Goal: Transaction & Acquisition: Purchase product/service

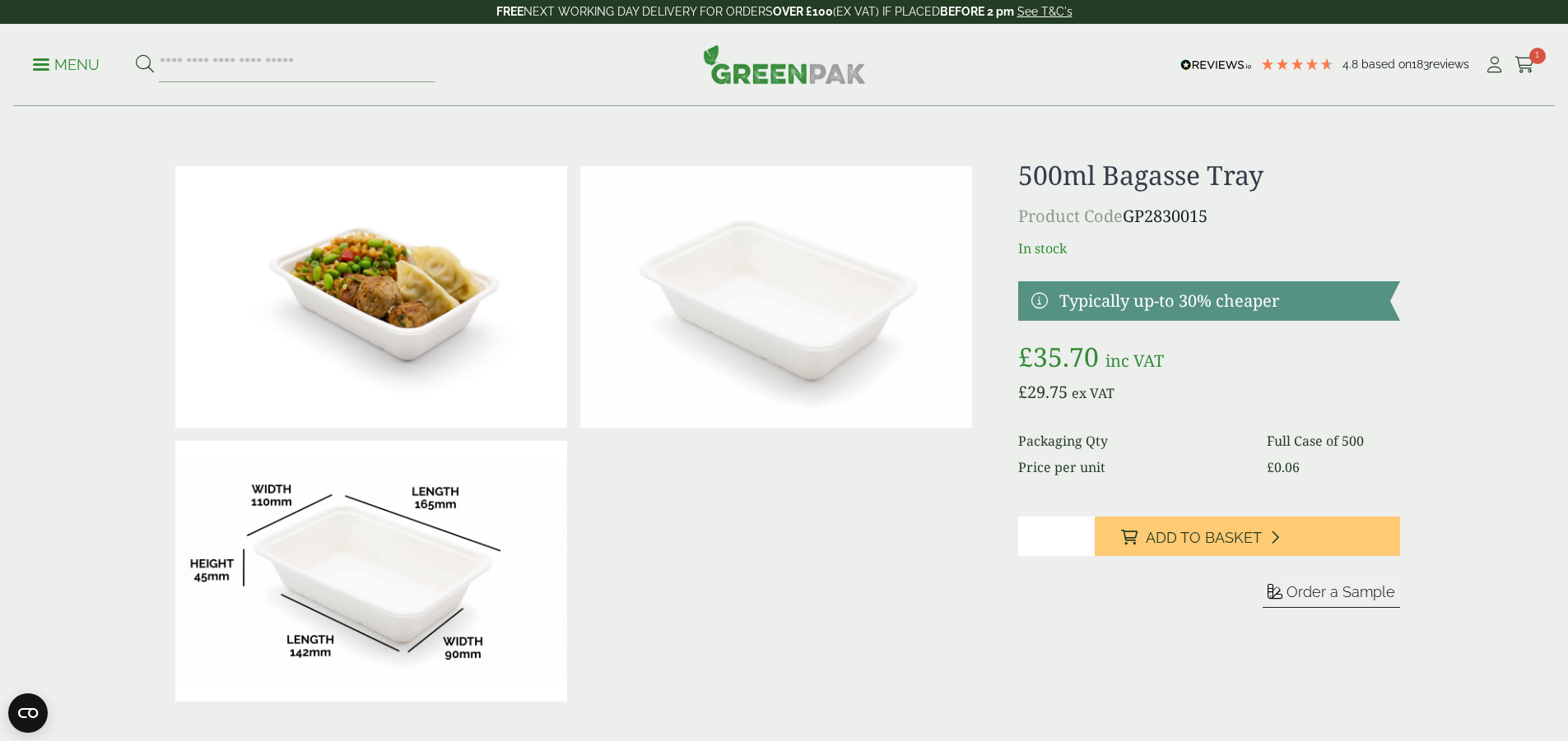
click at [373, 69] on input "search" at bounding box center [297, 65] width 277 height 35
type input "**********"
click at [136, 54] on button at bounding box center [144, 64] width 18 height 21
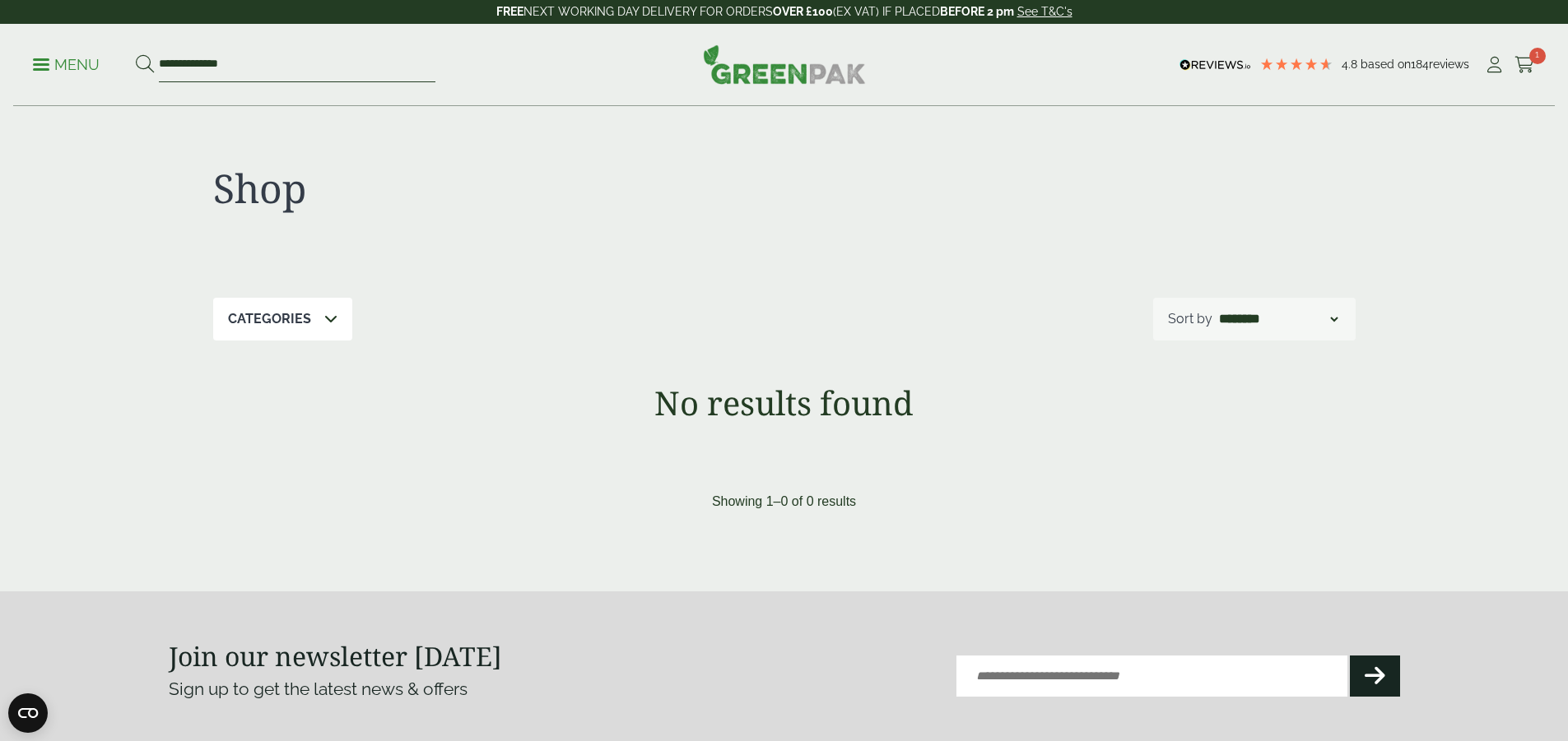
drag, startPoint x: 201, startPoint y: 59, endPoint x: 209, endPoint y: 67, distance: 11.3
click at [209, 67] on input "**********" at bounding box center [297, 65] width 277 height 35
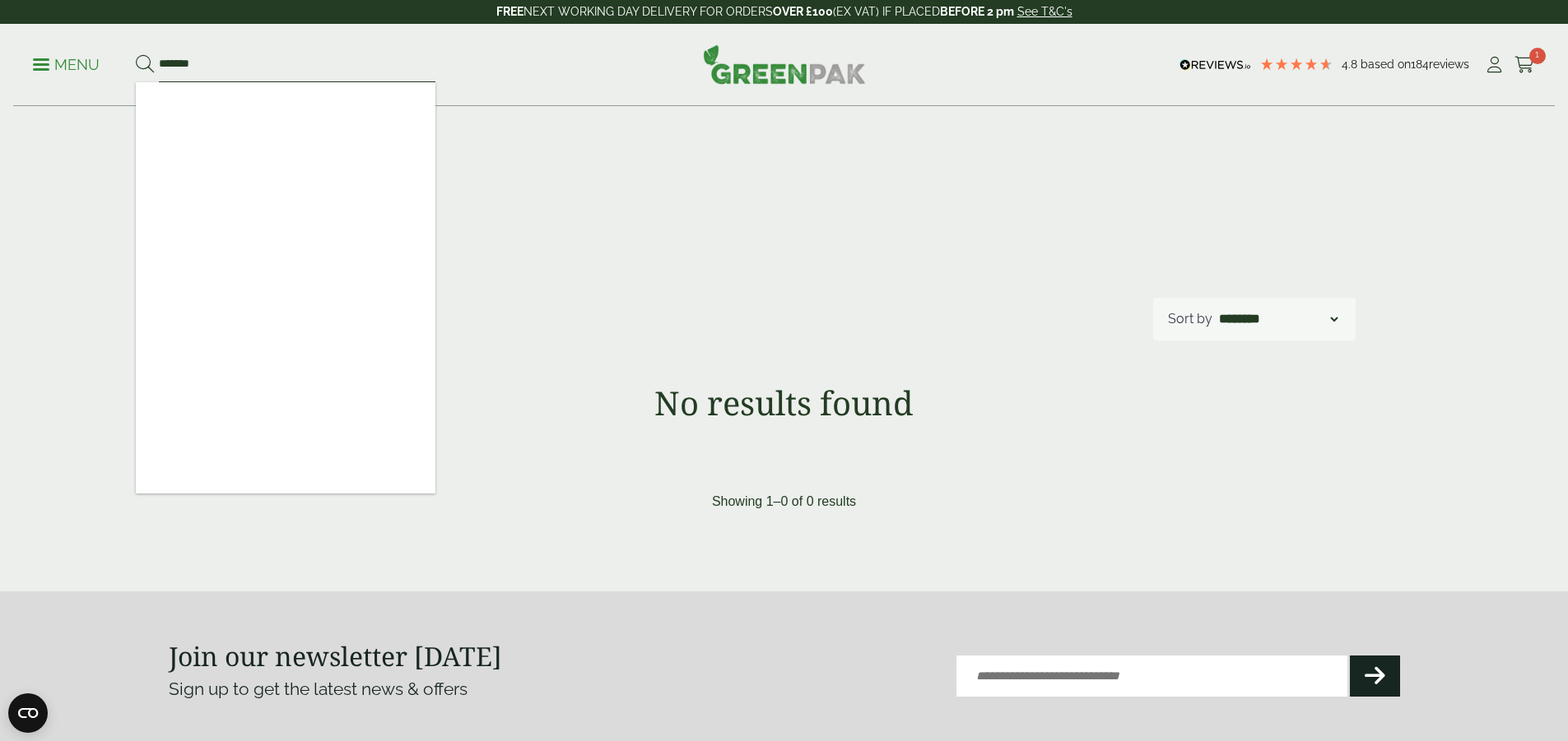
click at [285, 61] on input "*******" at bounding box center [297, 65] width 277 height 35
type input "*"
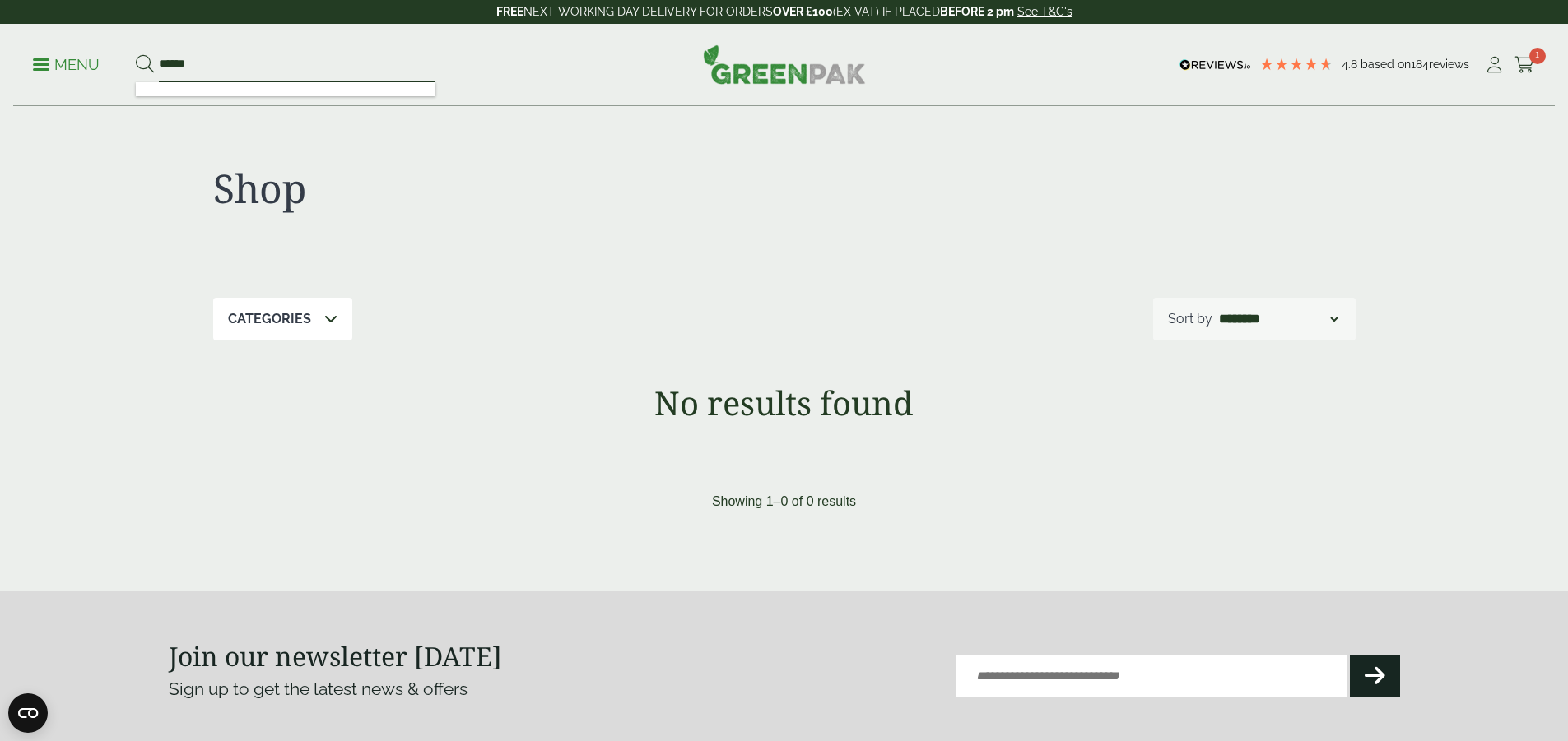
type input "******"
click at [136, 54] on button at bounding box center [144, 64] width 18 height 21
click at [213, 58] on input "******" at bounding box center [297, 65] width 277 height 35
type input "*****"
click at [136, 54] on button at bounding box center [144, 64] width 18 height 21
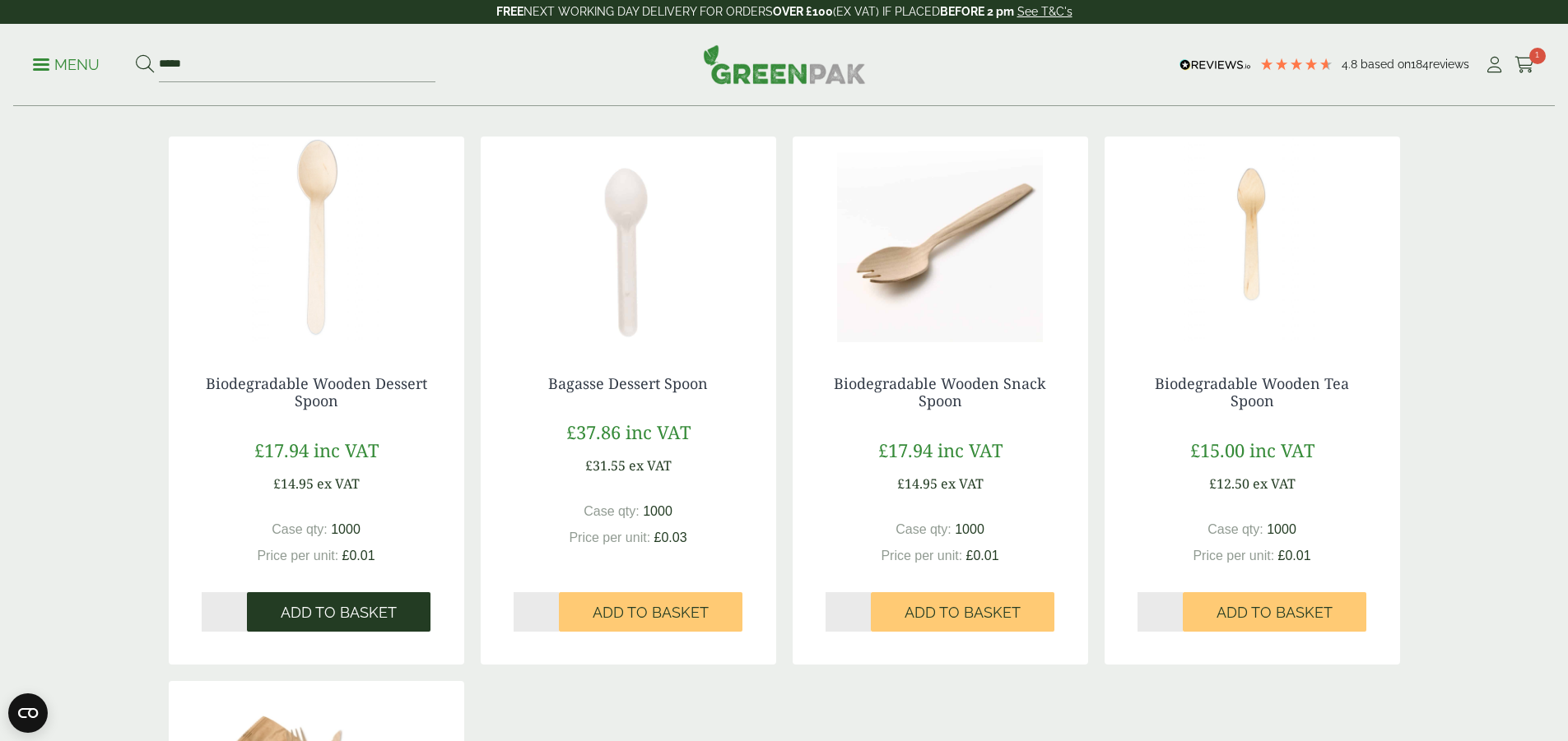
click at [390, 615] on span "Add to Basket" at bounding box center [339, 612] width 116 height 18
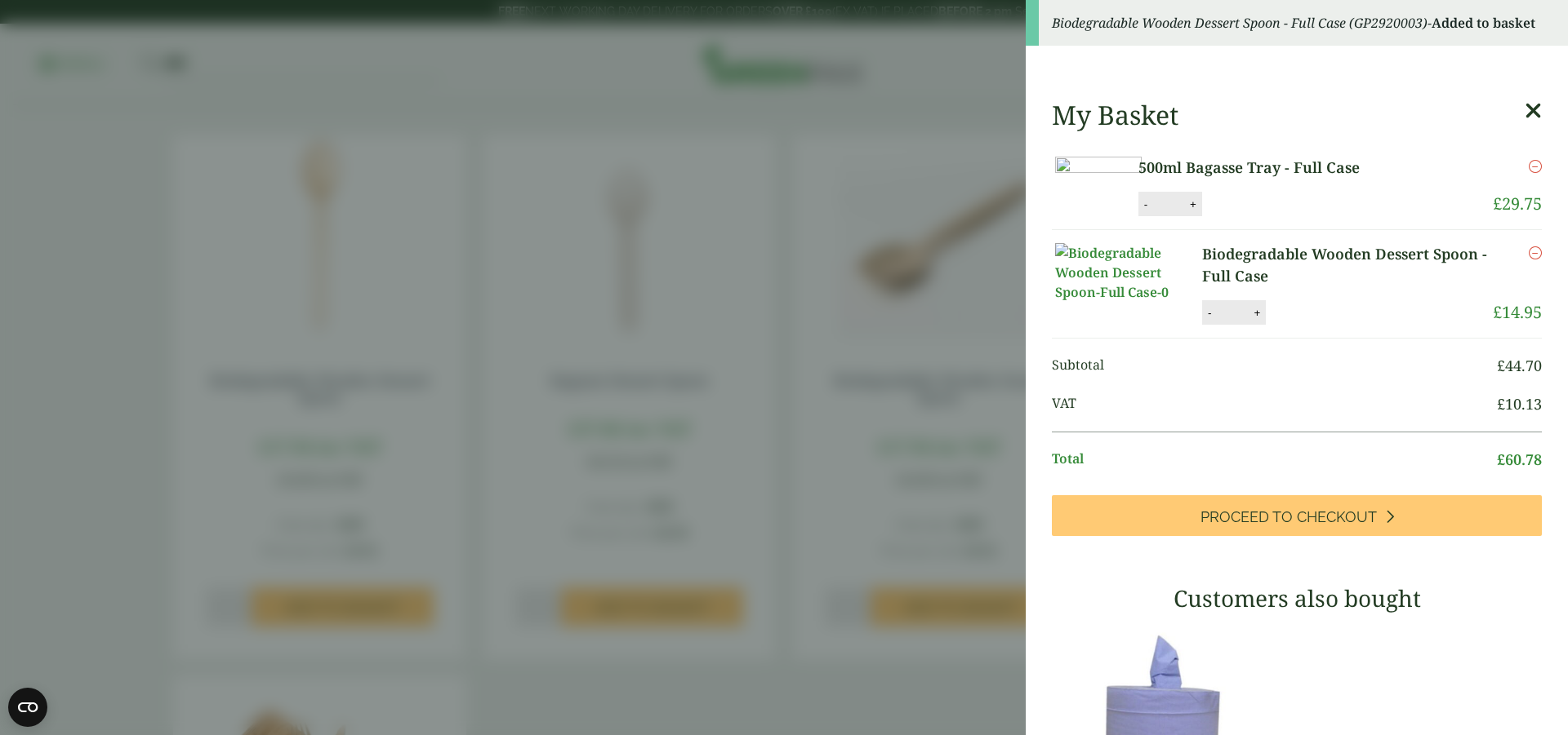
click at [1521, 113] on div "My Basket 500ml Bagasse Tray - Full Case 500ml Bagasse Tray - Full Case quantit…" at bounding box center [1297, 623] width 542 height 1074
click at [1524, 113] on icon at bounding box center [1533, 110] width 17 height 23
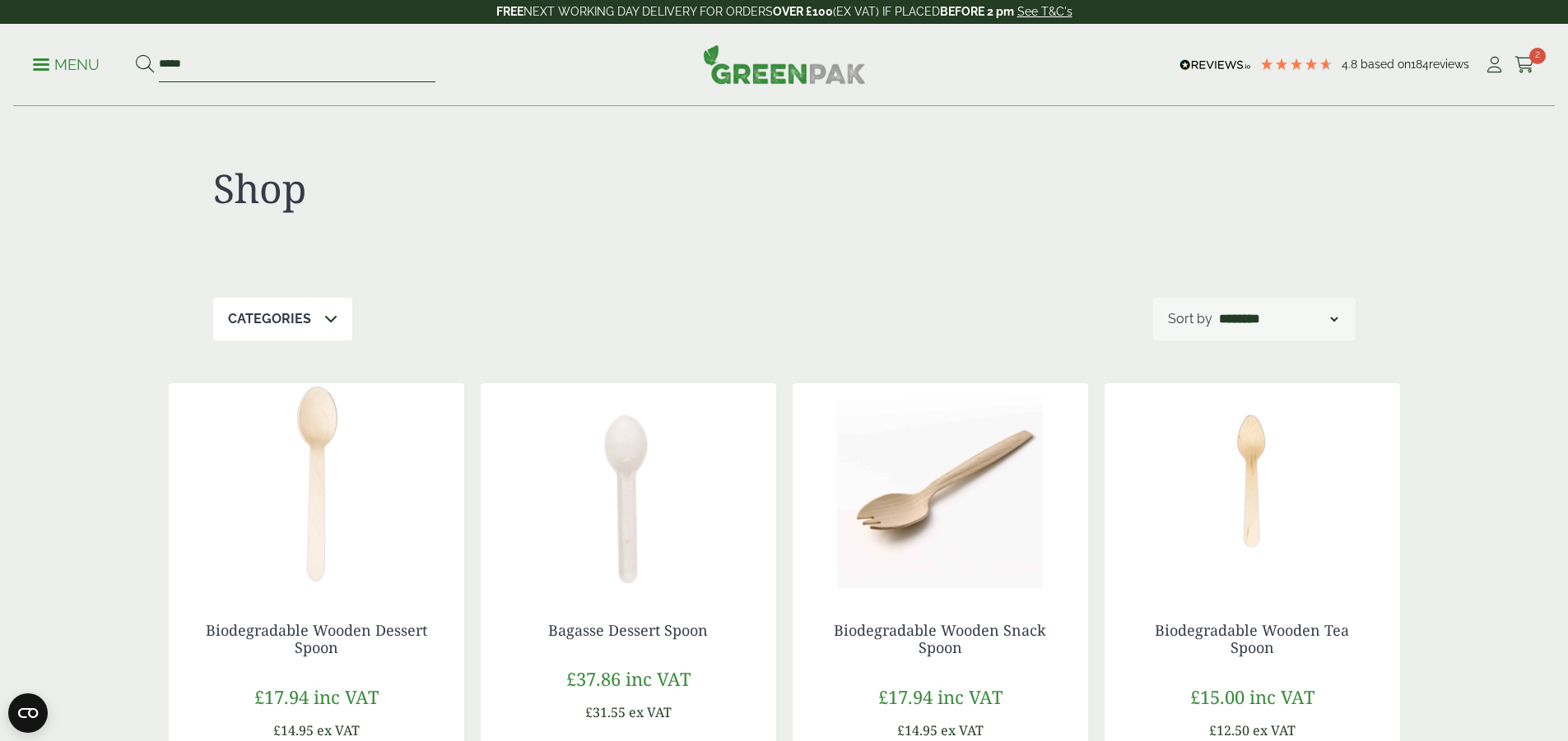
click at [398, 78] on input "*****" at bounding box center [297, 65] width 277 height 35
type input "*"
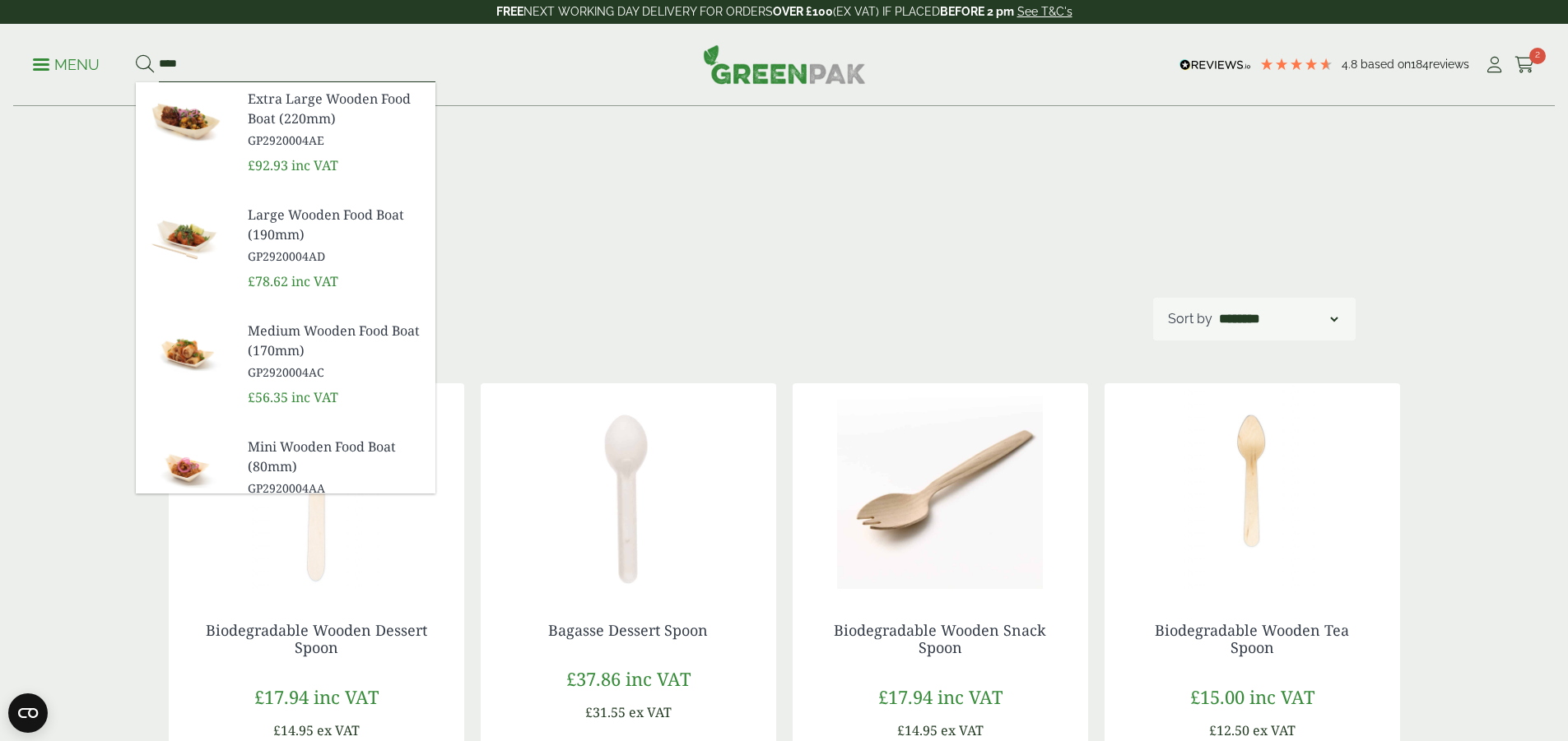
type input "****"
click at [136, 54] on button at bounding box center [144, 64] width 18 height 21
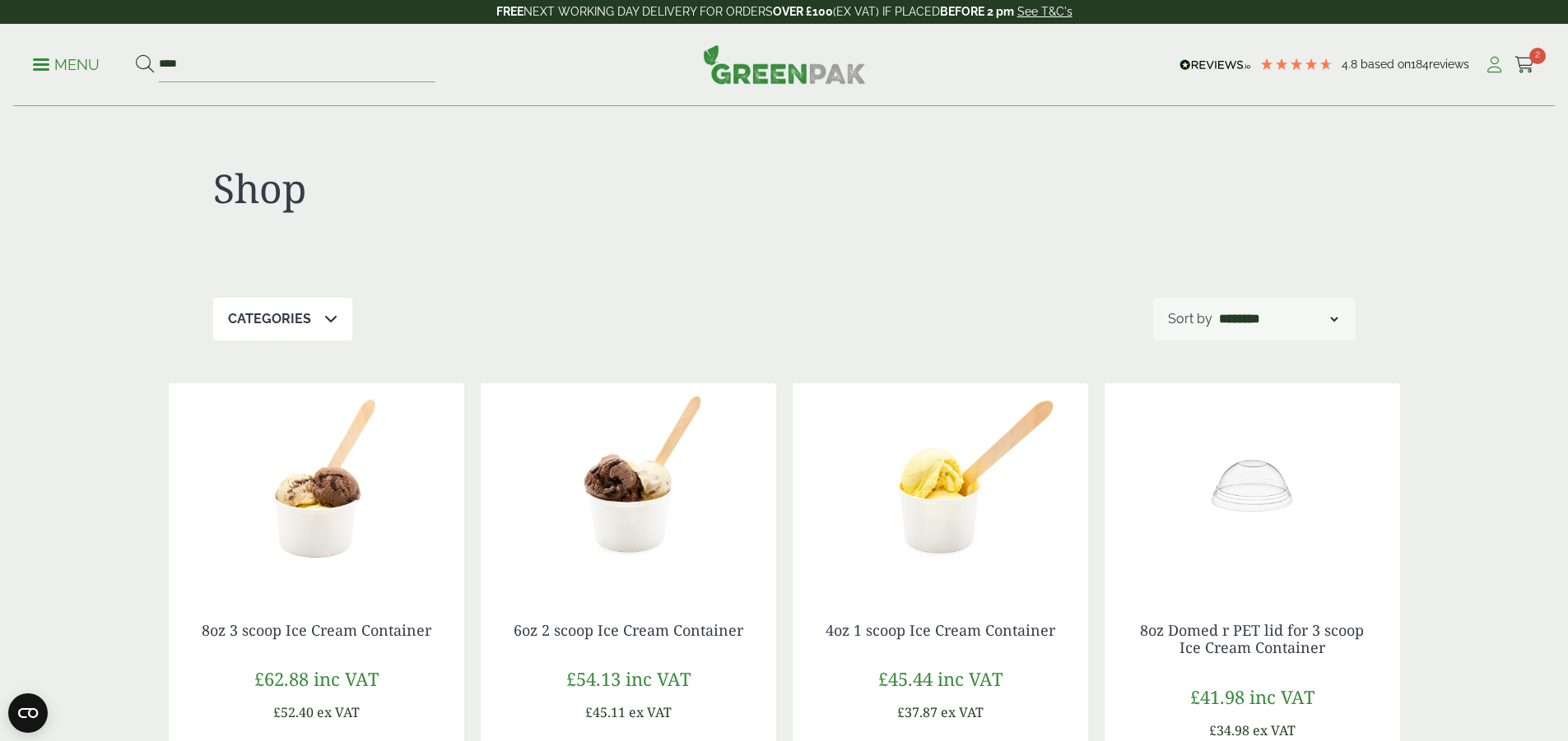
click at [1484, 70] on icon at bounding box center [1494, 65] width 20 height 17
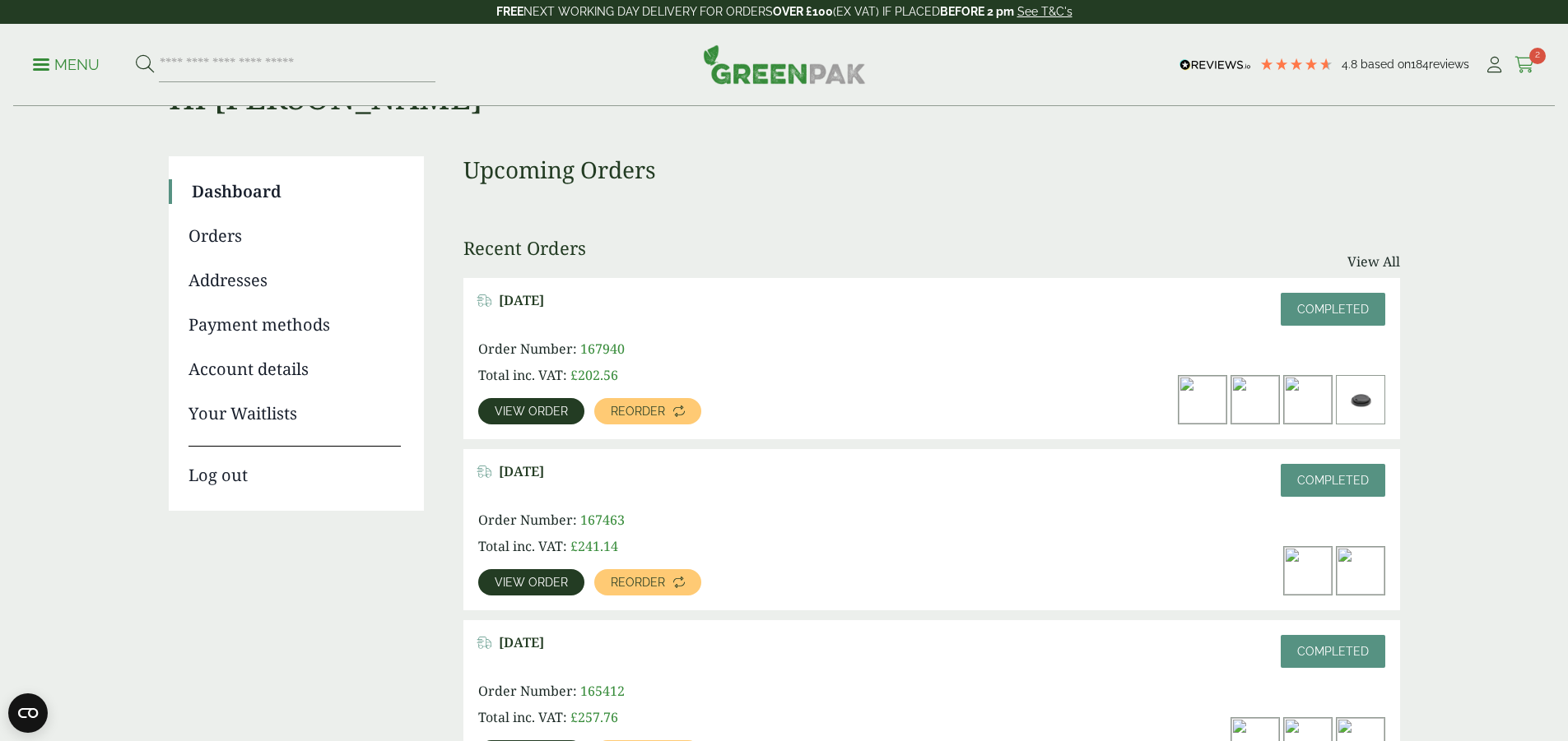
click at [1515, 64] on icon at bounding box center [1525, 65] width 20 height 17
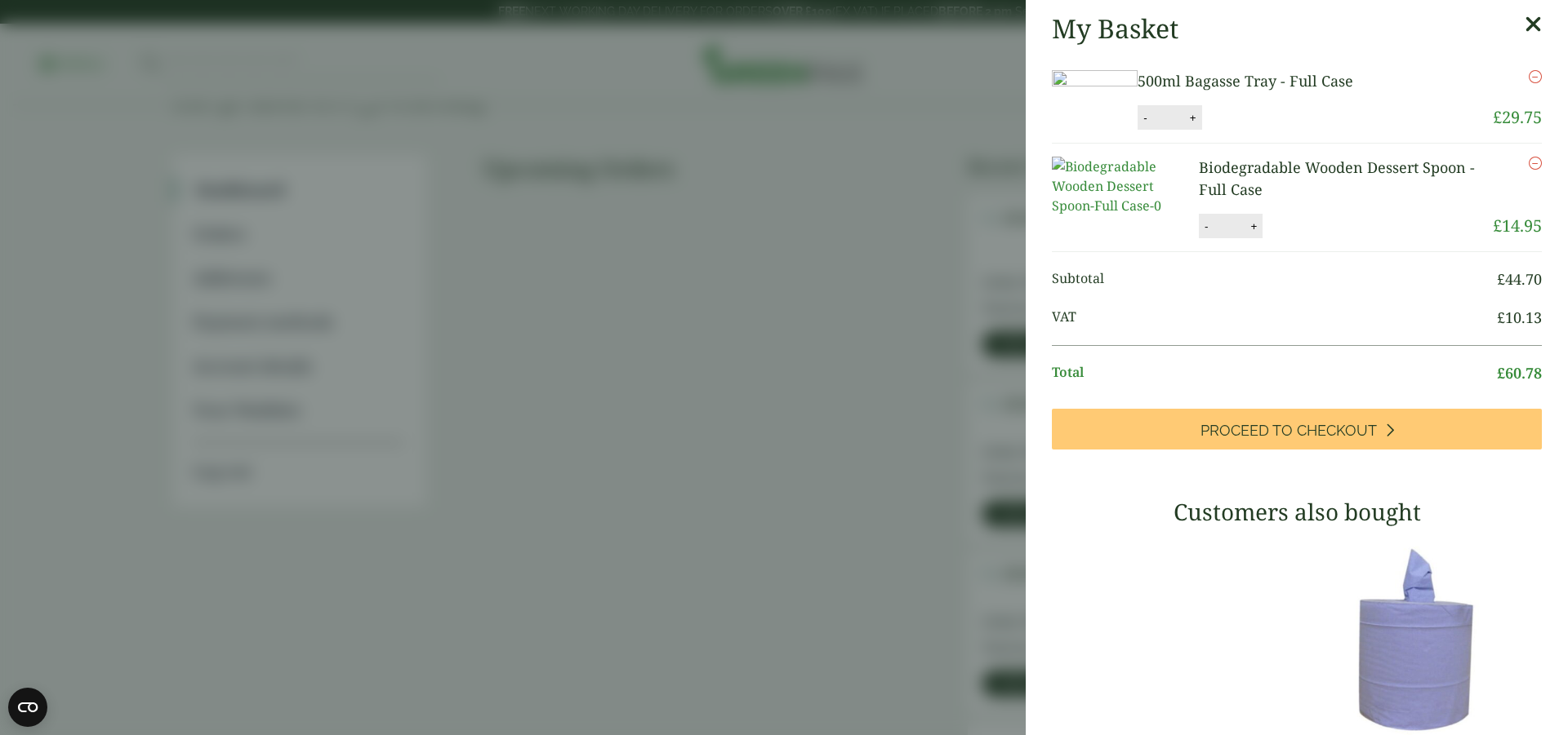
click at [1524, 24] on icon at bounding box center [1533, 24] width 17 height 23
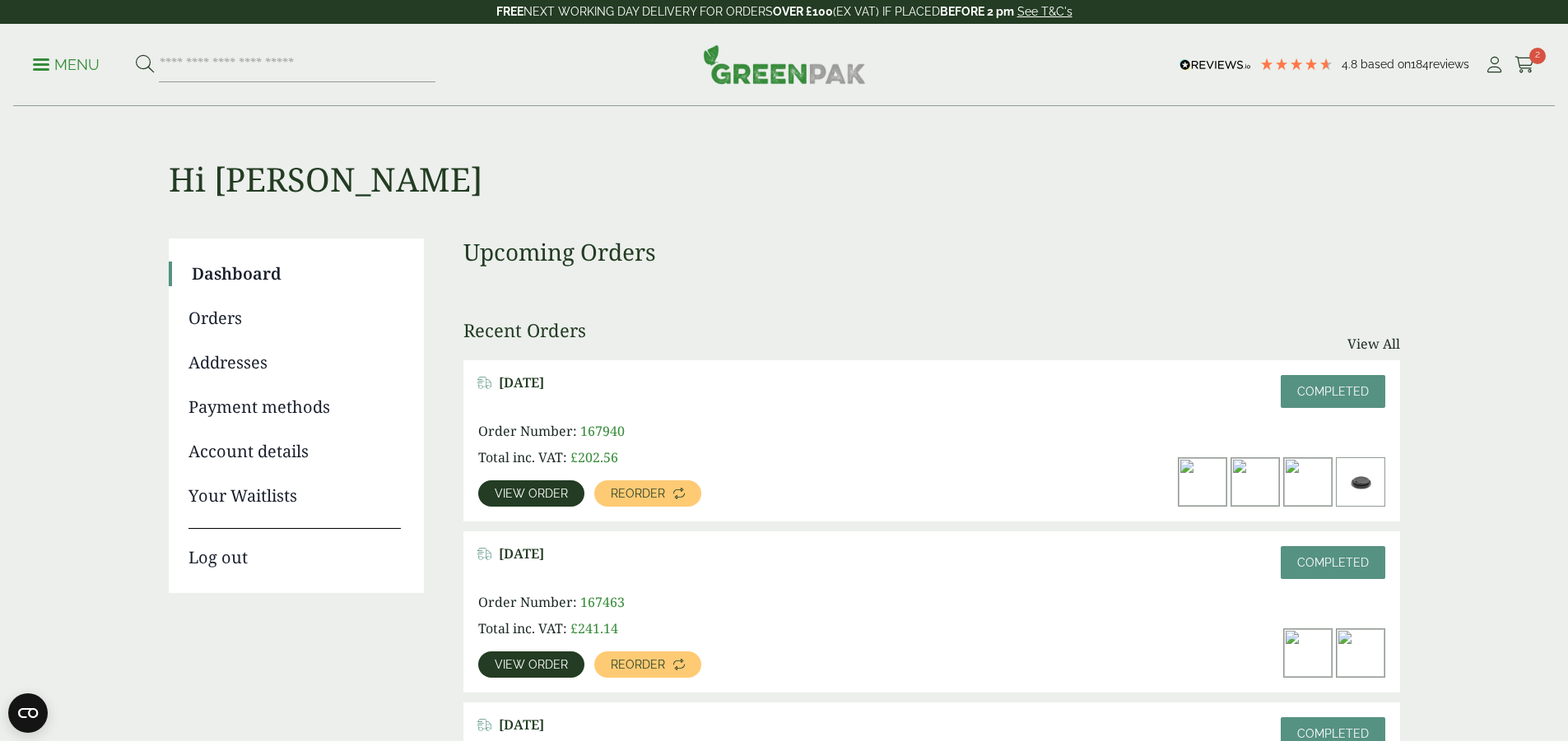
drag, startPoint x: 298, startPoint y: 45, endPoint x: 290, endPoint y: 55, distance: 12.8
click at [291, 54] on div "Menu 4.8 Based on 184 reviews My Account" at bounding box center [784, 65] width 1542 height 83
click at [288, 57] on input "search" at bounding box center [297, 65] width 277 height 35
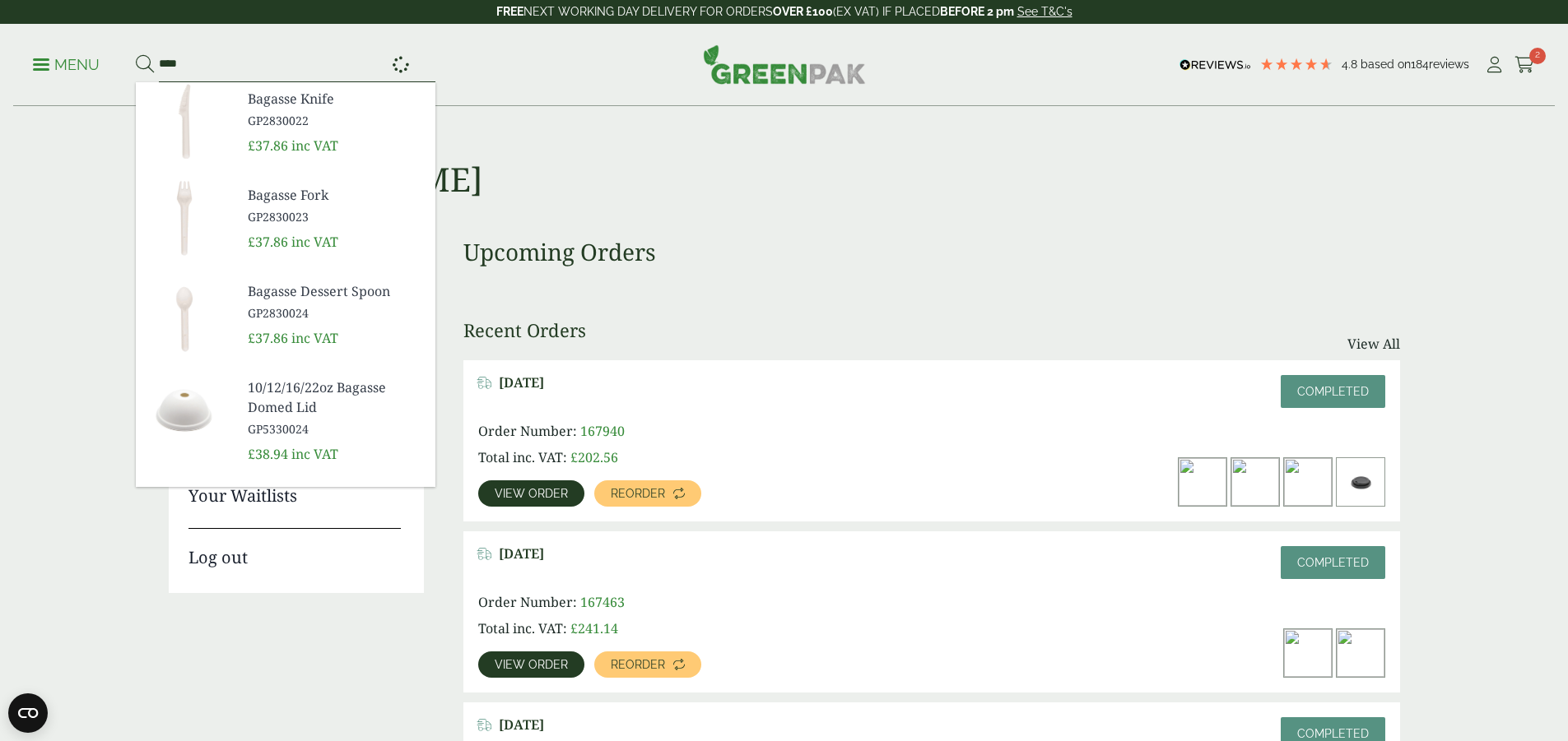
type input "****"
click at [136, 54] on button at bounding box center [144, 64] width 18 height 21
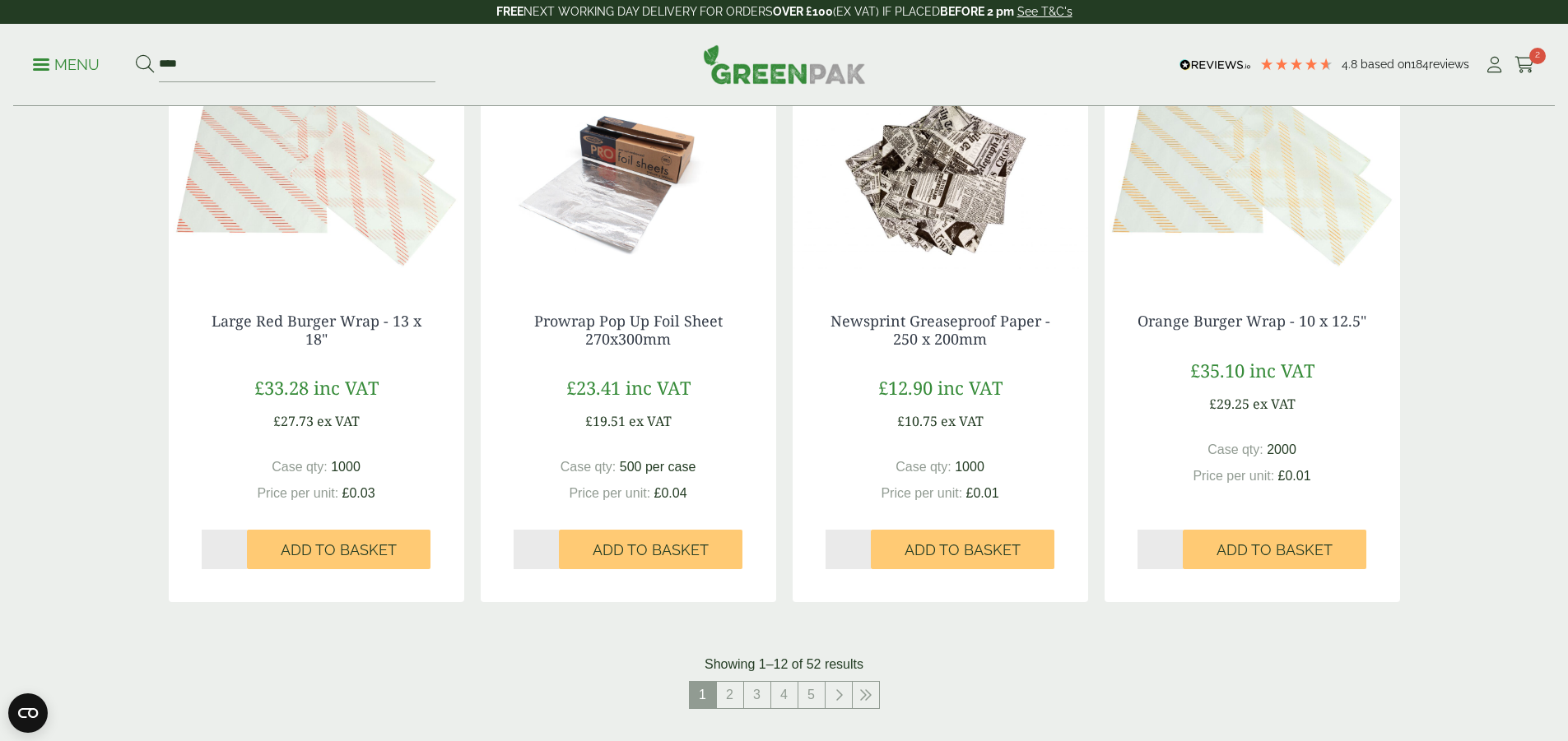
scroll to position [1646, 0]
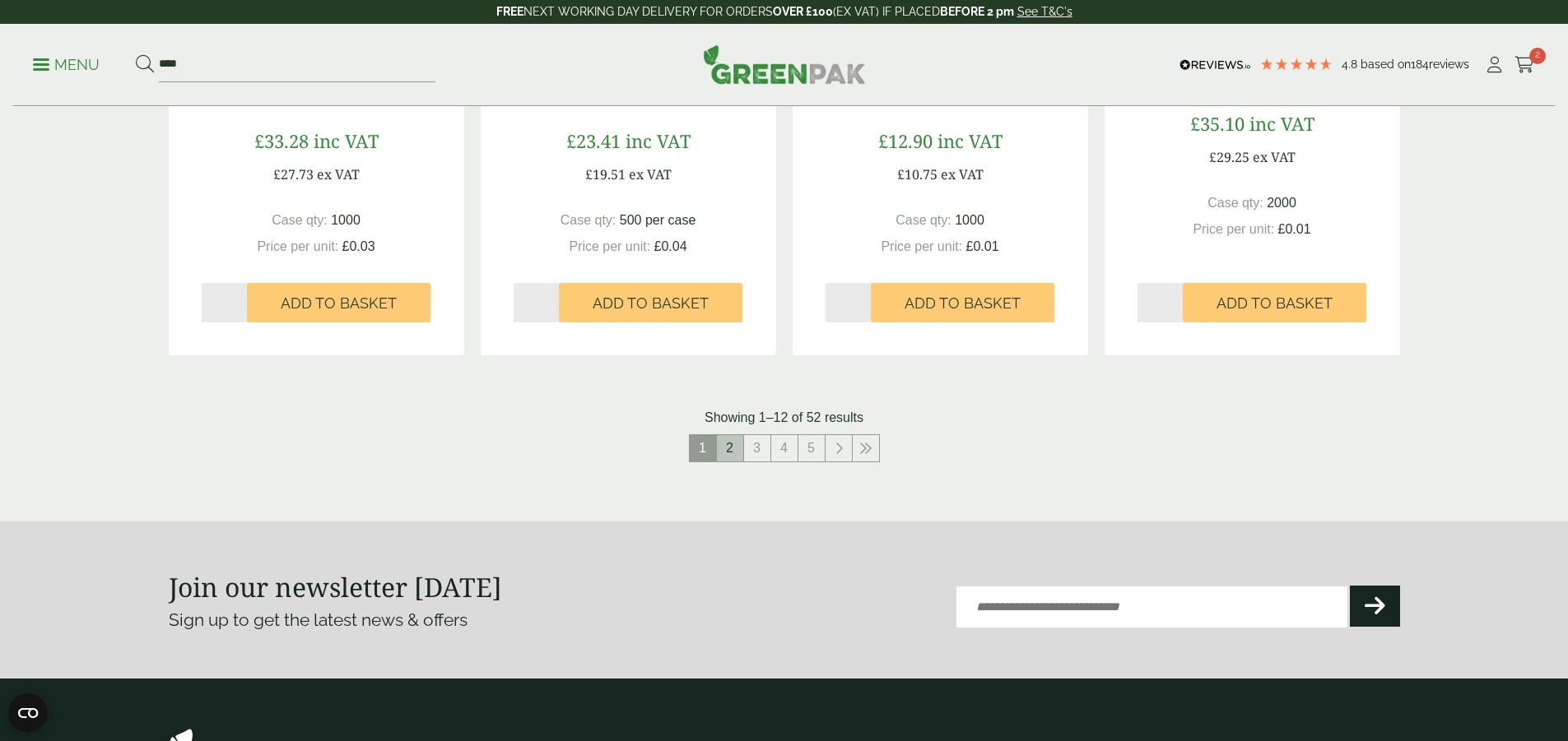
click at [736, 442] on link "2" at bounding box center [730, 448] width 26 height 26
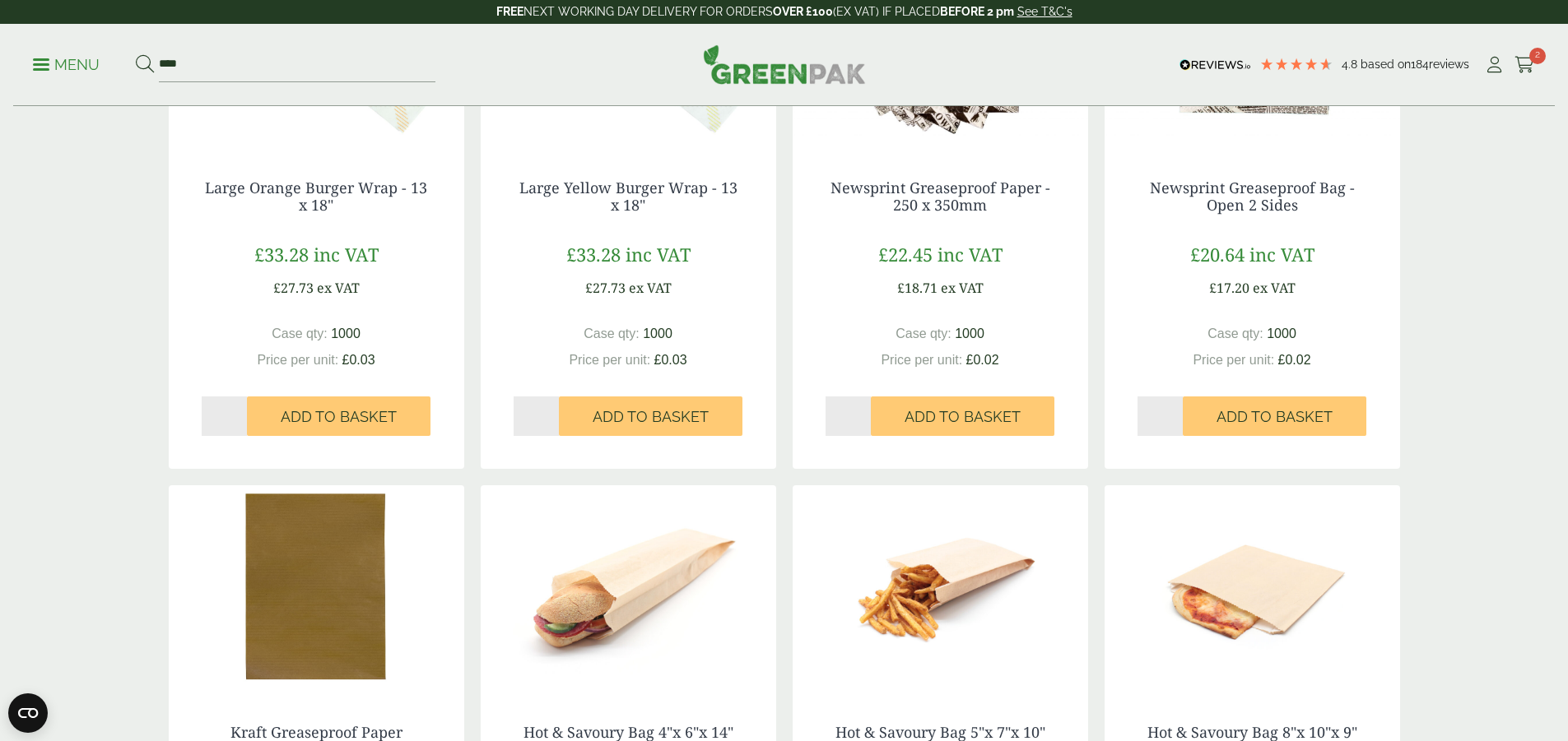
scroll to position [1399, 0]
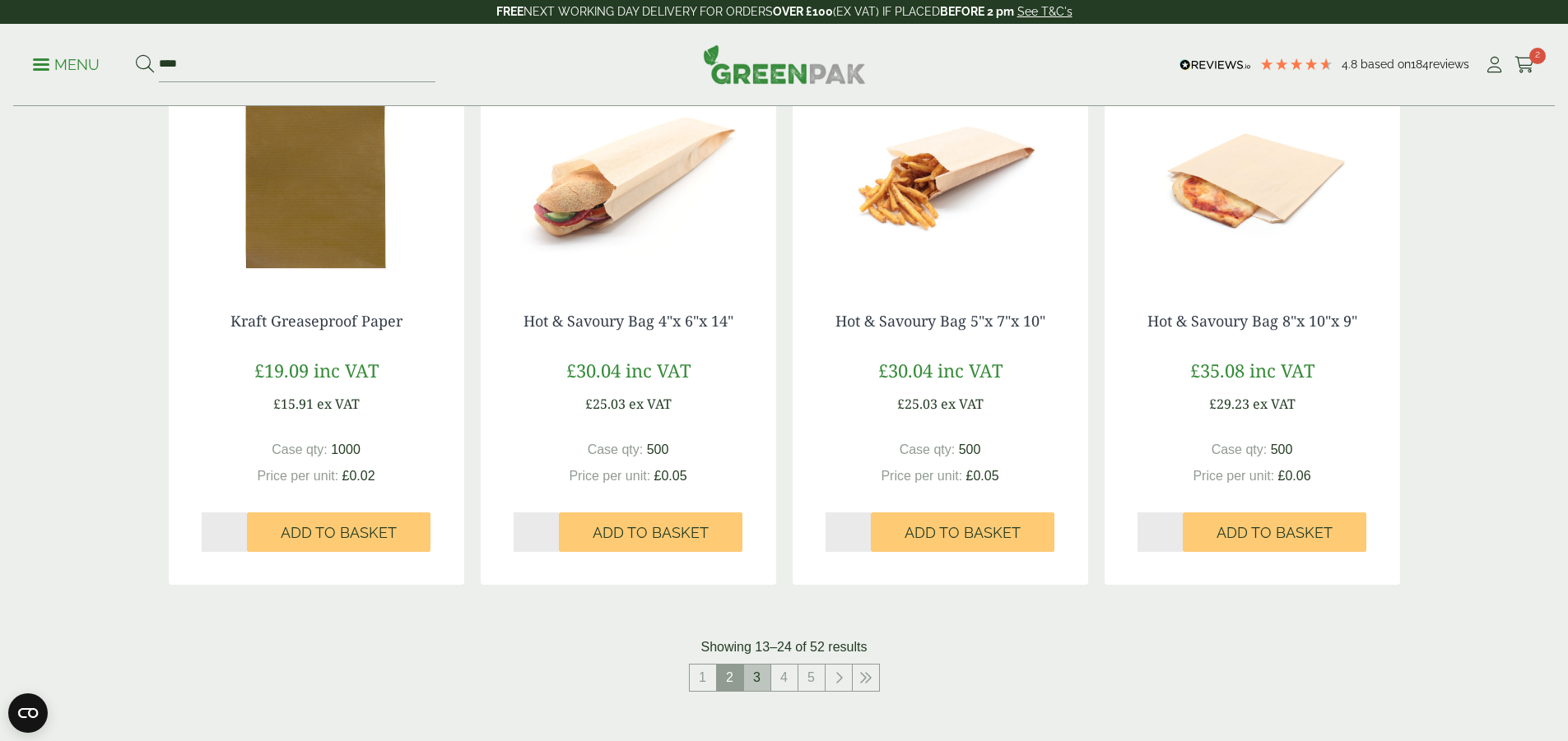
click at [759, 681] on link "3" at bounding box center [757, 677] width 26 height 26
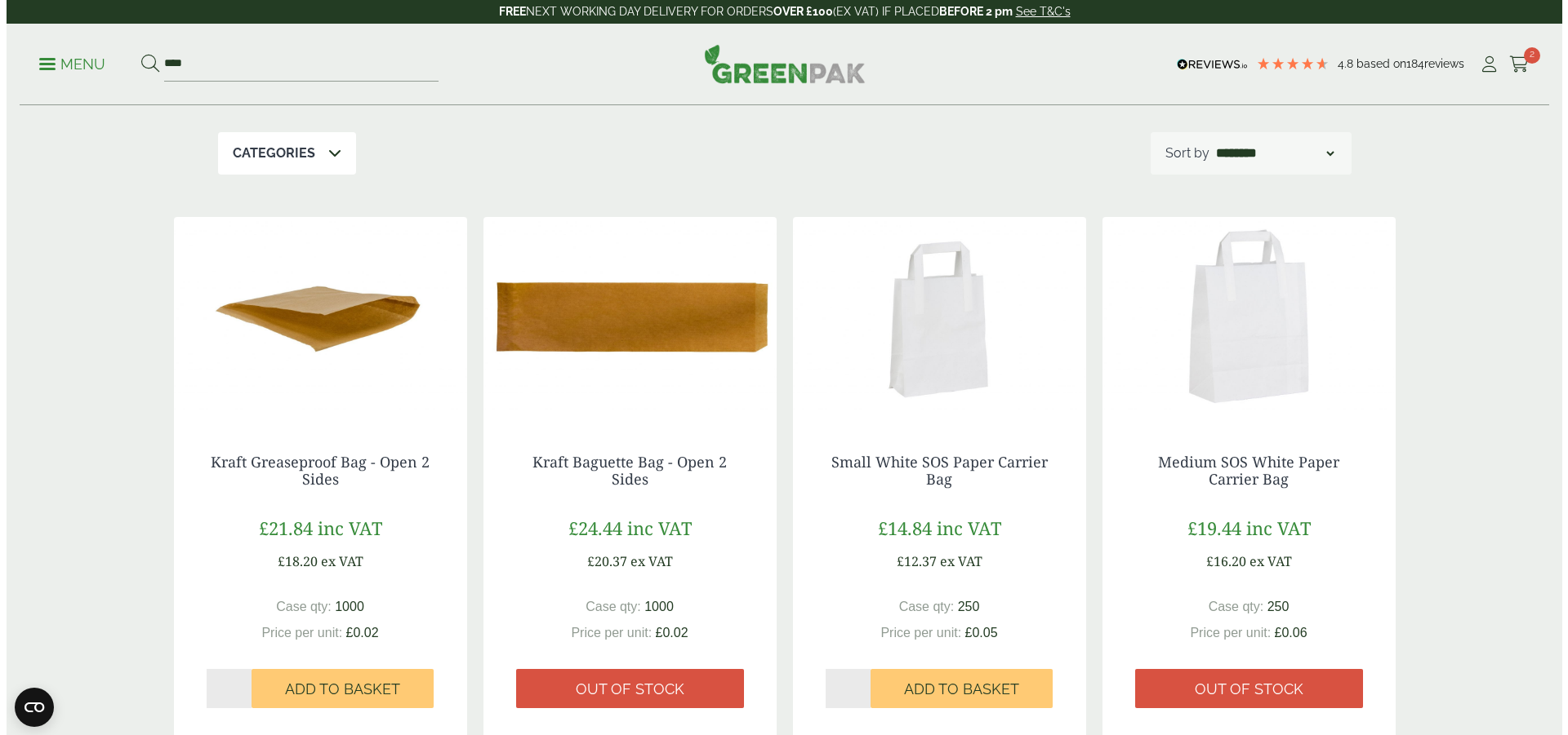
scroll to position [245, 0]
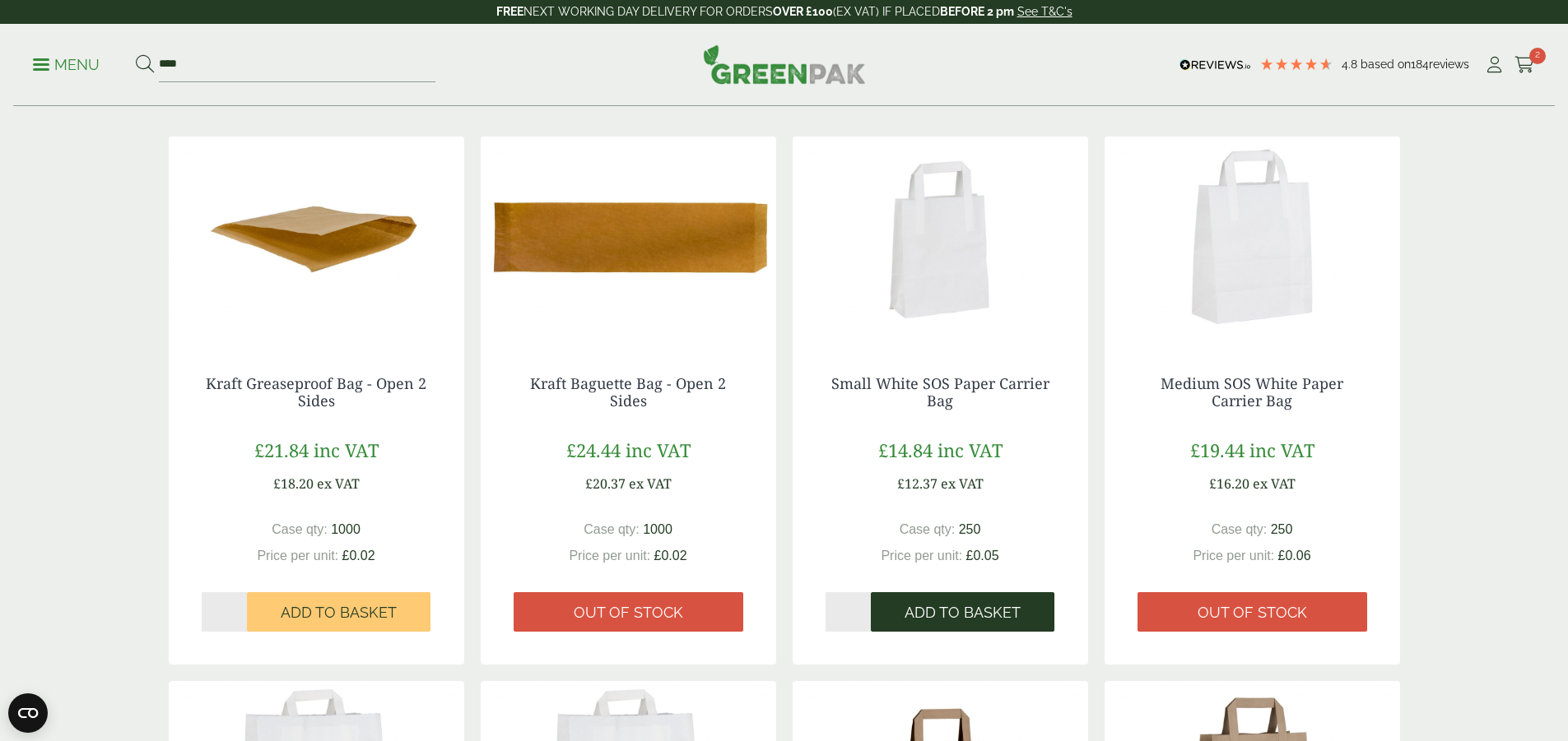
click at [978, 611] on span "Add to Basket" at bounding box center [962, 612] width 116 height 18
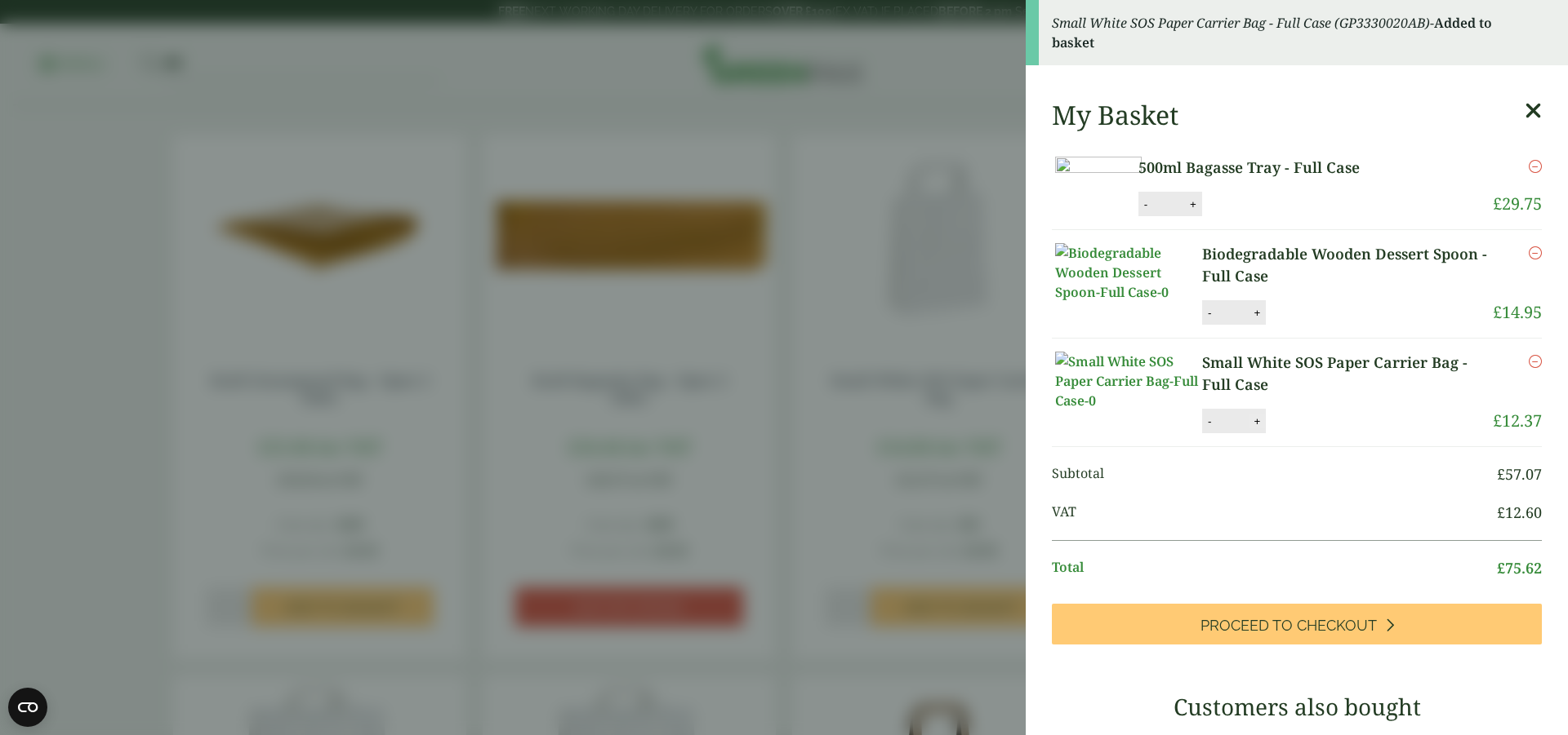
click at [1254, 428] on button "+" at bounding box center [1257, 421] width 17 height 14
type input "*"
click at [1306, 434] on button "Update" at bounding box center [1309, 421] width 82 height 24
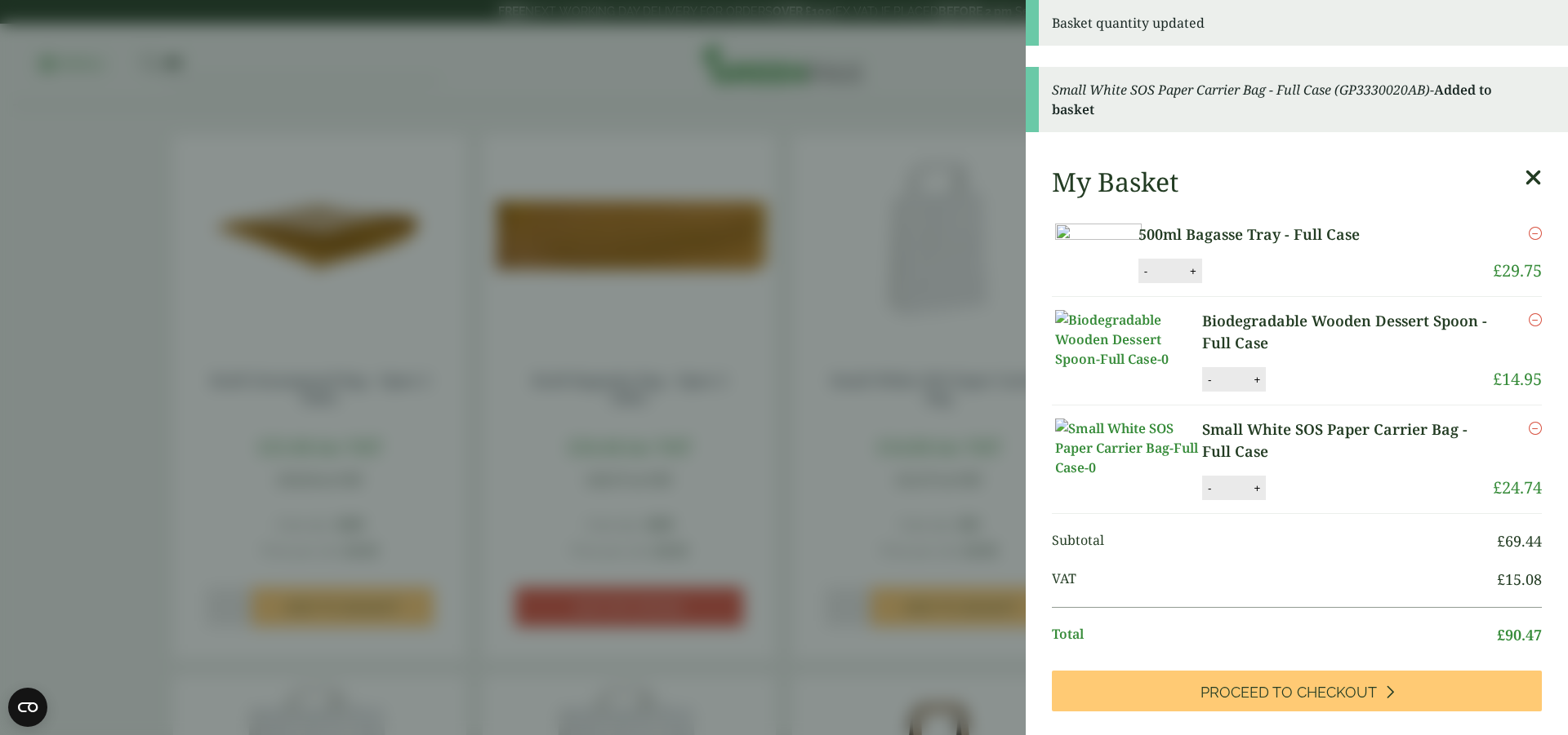
scroll to position [408, 0]
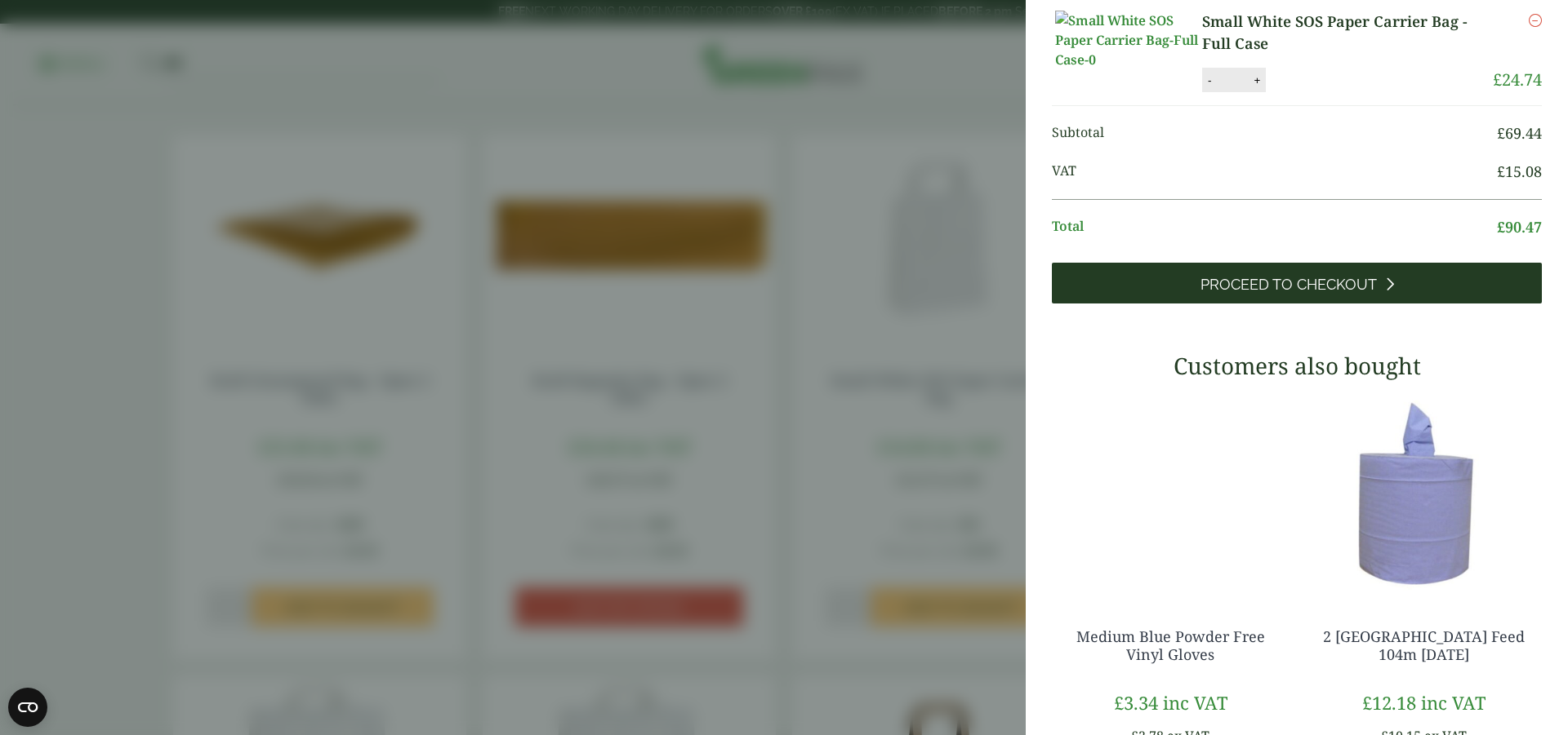
click at [1360, 293] on span "Proceed to Checkout" at bounding box center [1288, 284] width 177 height 18
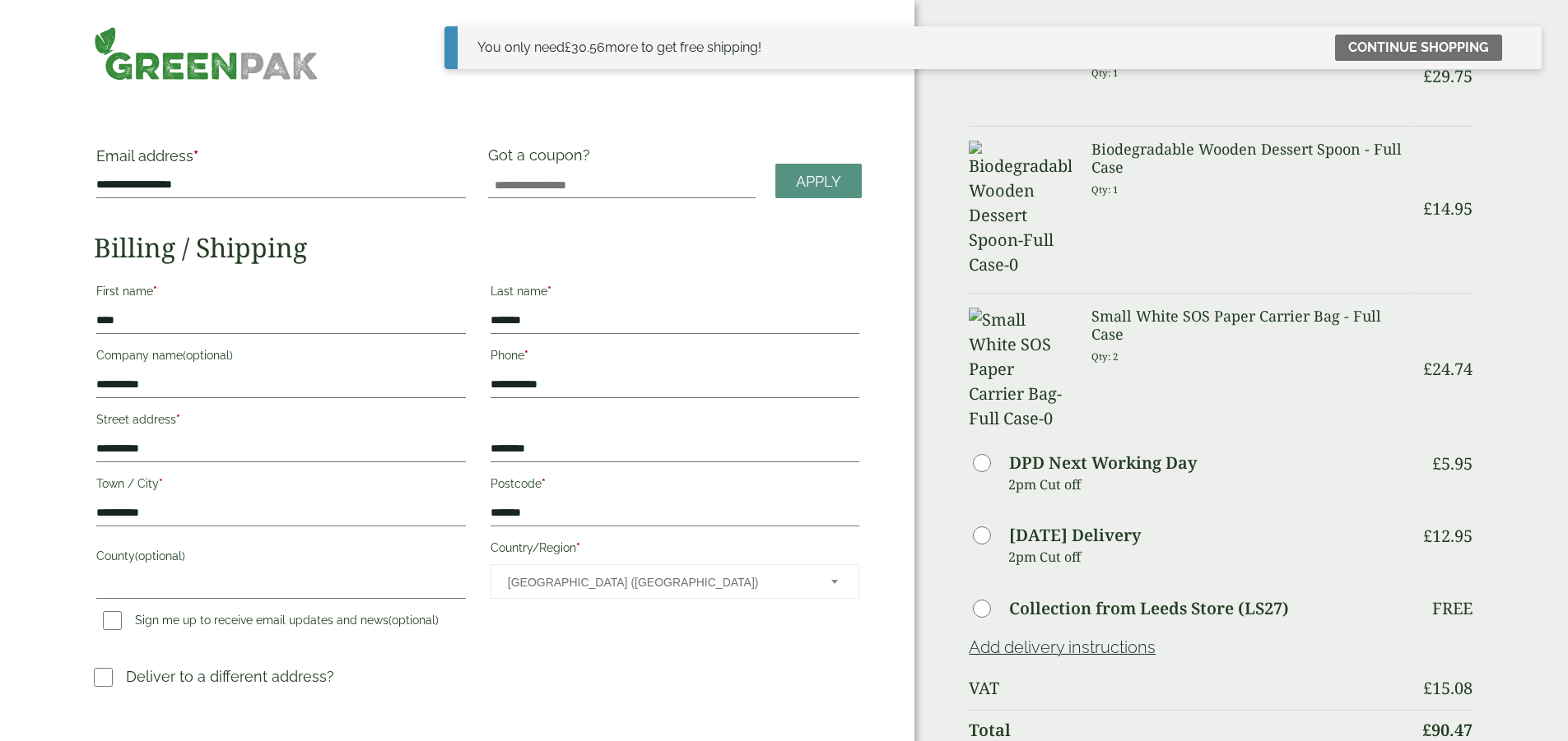
click at [238, 54] on img at bounding box center [206, 53] width 224 height 54
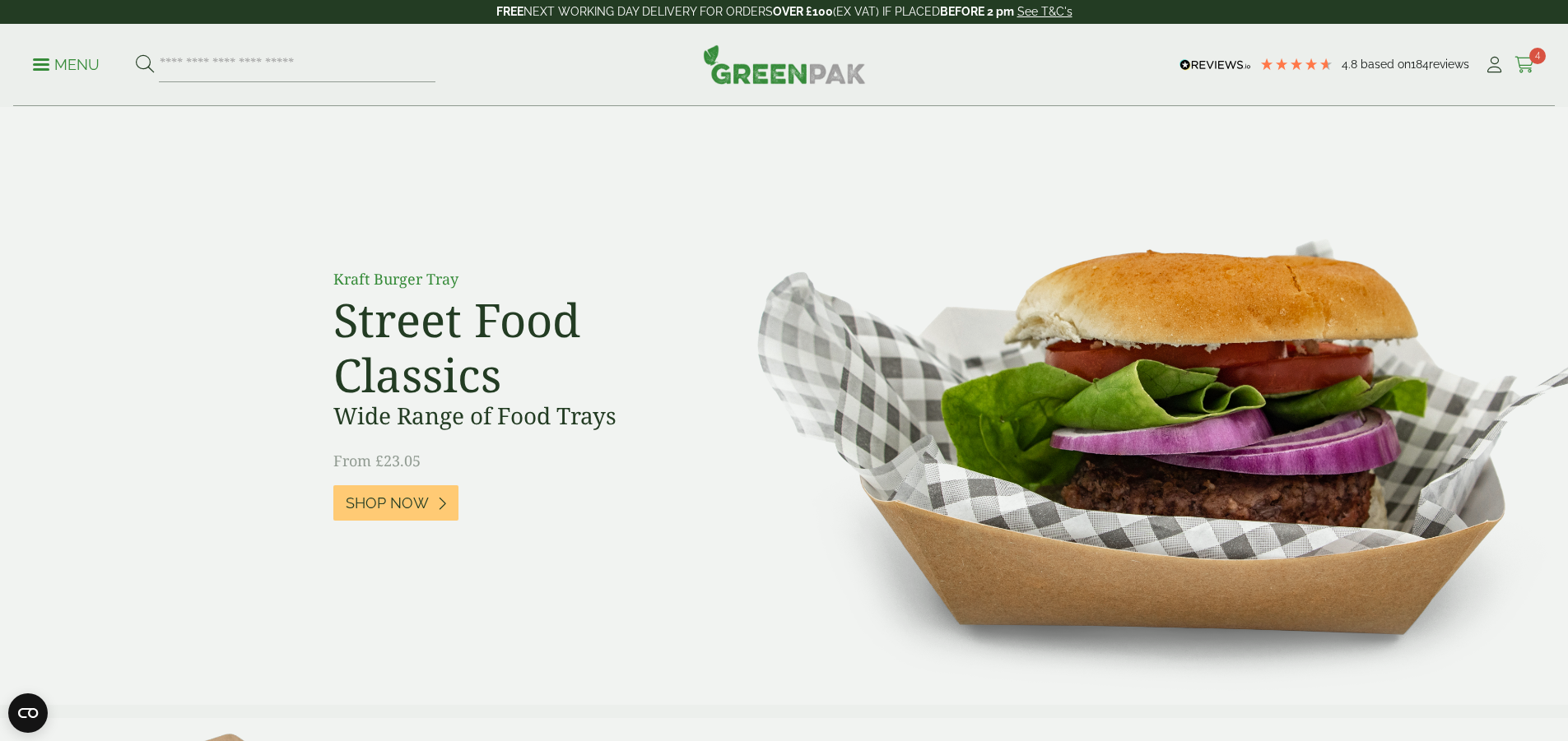
click at [1517, 52] on link "Cart 4" at bounding box center [1525, 64] width 20 height 24
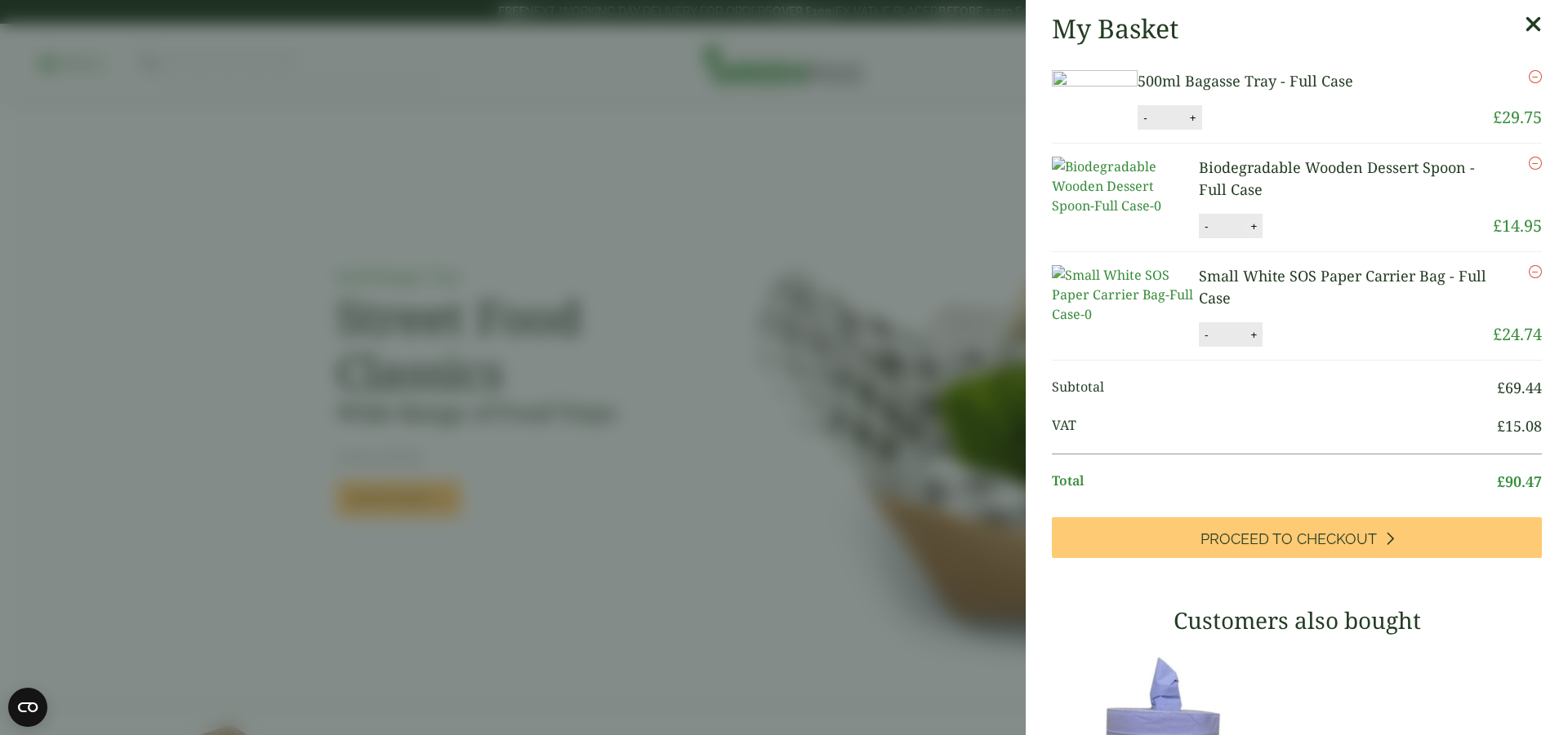
click at [1249, 233] on button "+" at bounding box center [1253, 226] width 17 height 14
type input "*"
click at [1300, 239] on button "Update" at bounding box center [1307, 227] width 82 height 24
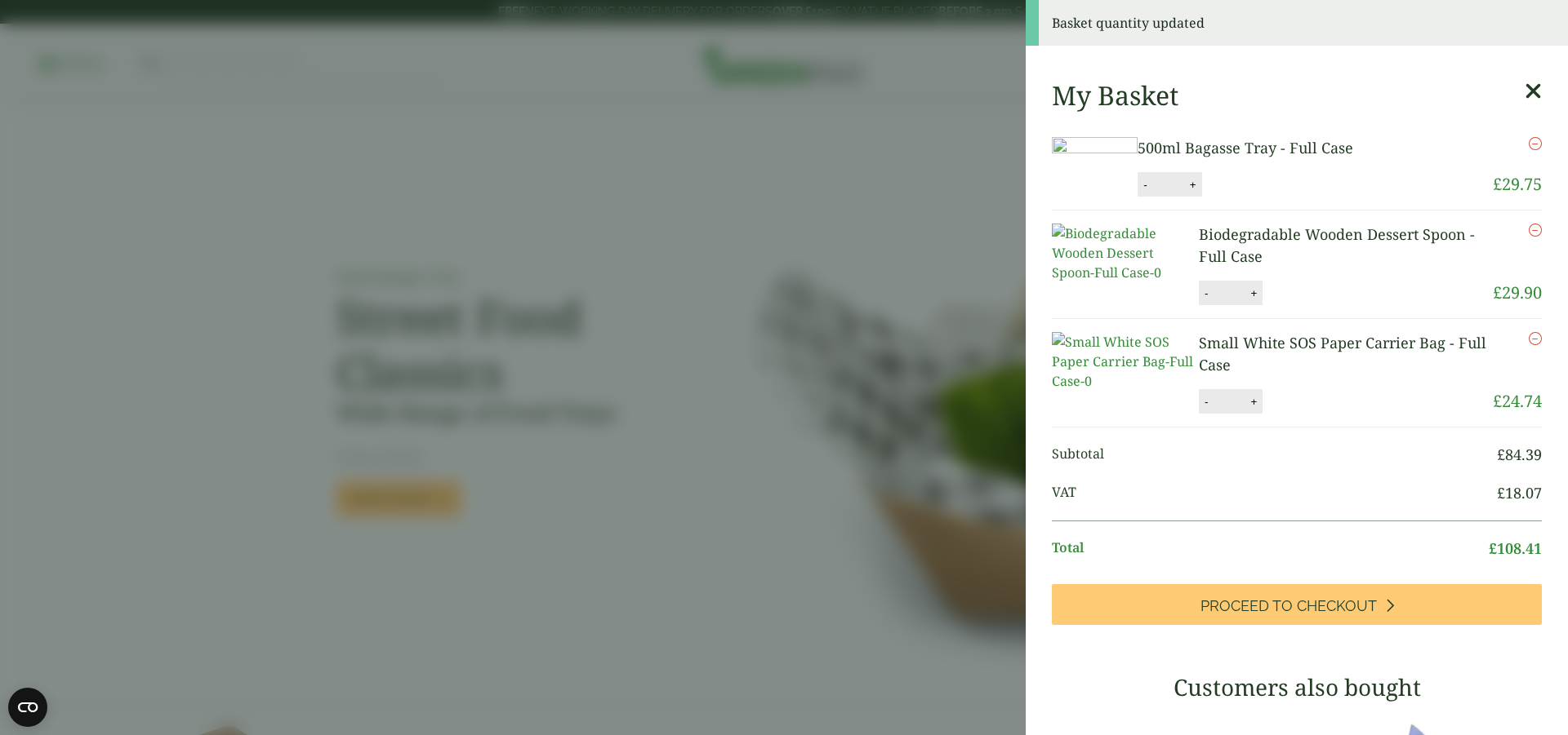
click at [1524, 84] on icon at bounding box center [1533, 91] width 17 height 23
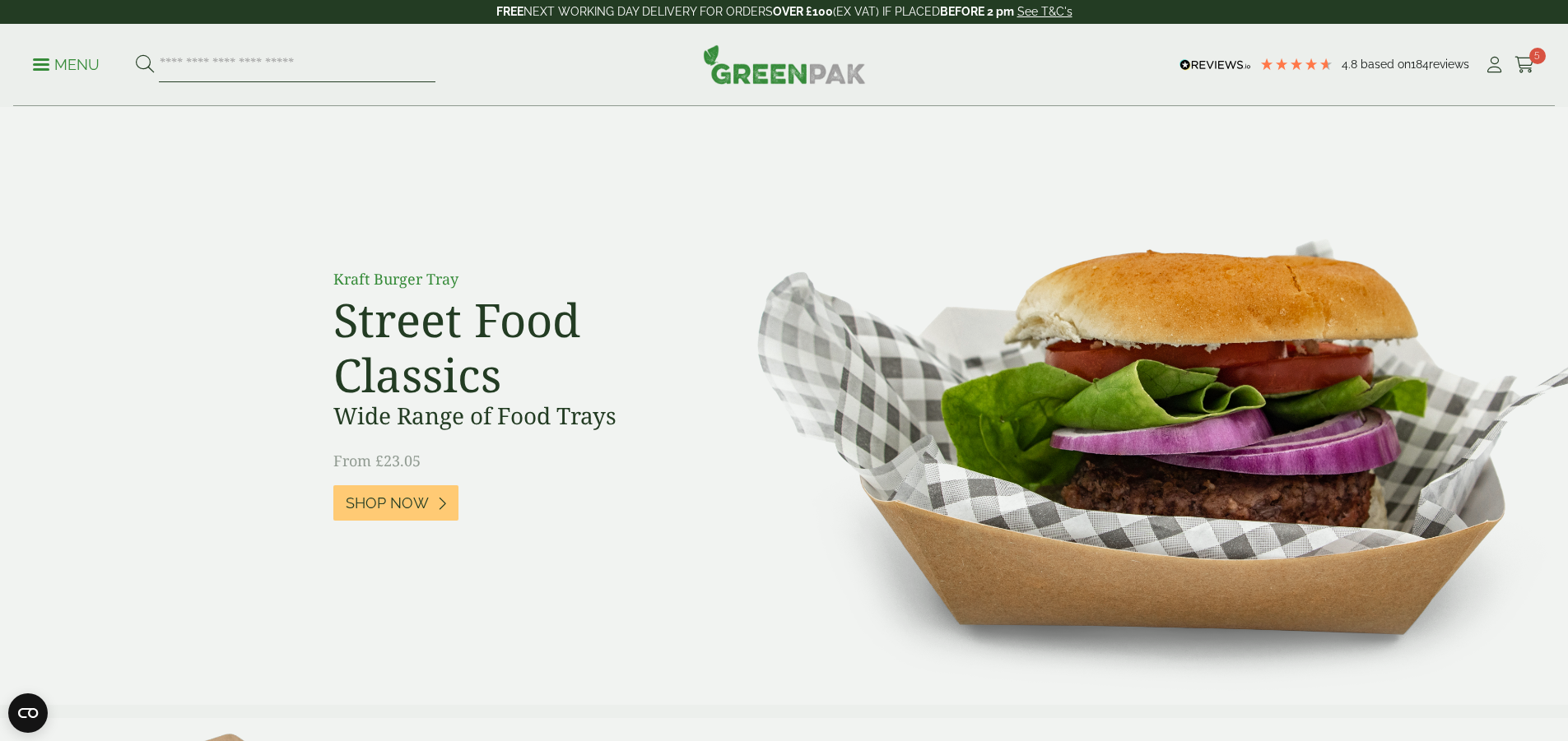
click at [396, 67] on input "search" at bounding box center [297, 65] width 277 height 35
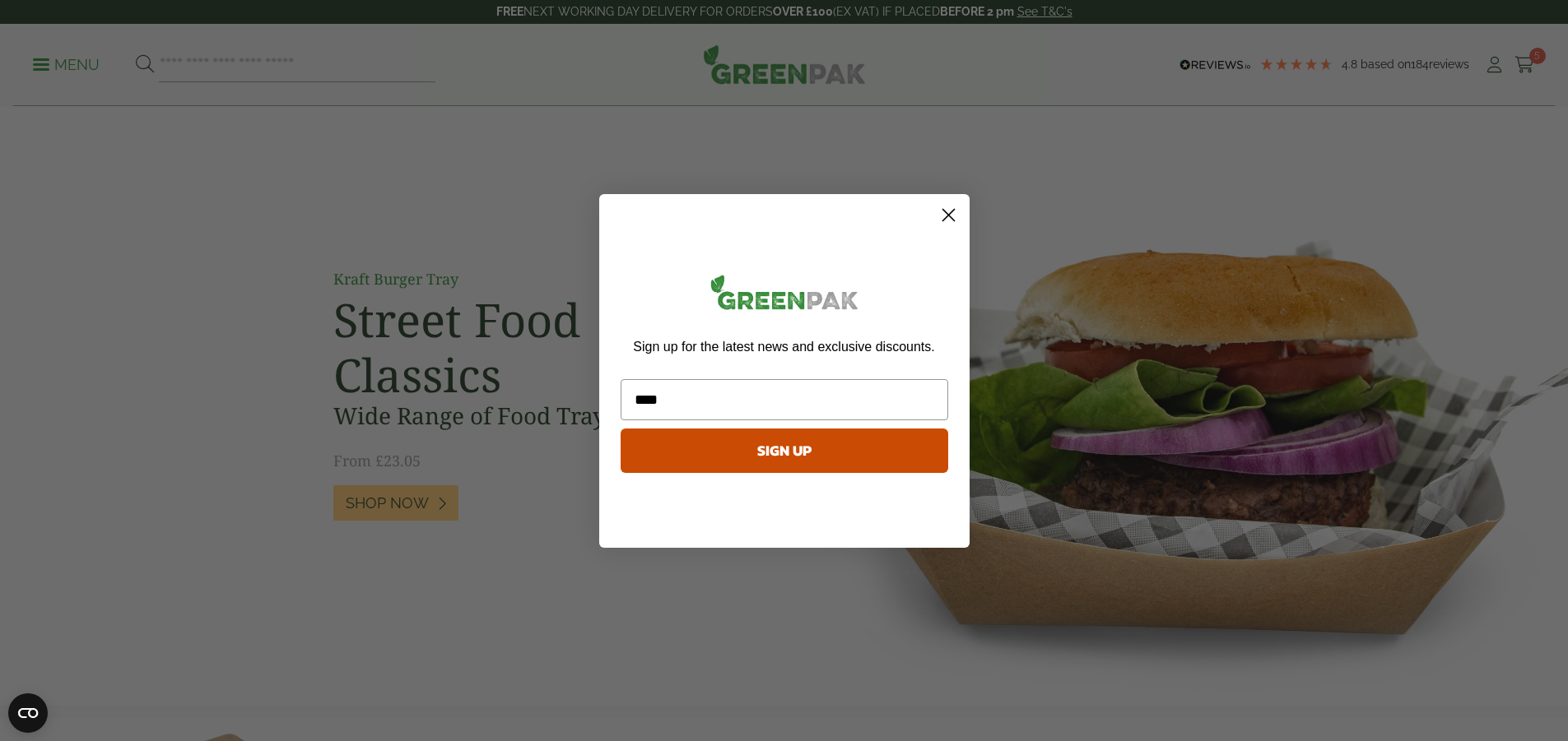
click input "******" at bounding box center [0, 0] width 0 height 0
type input "*"
click at [943, 223] on circle "Close dialog" at bounding box center [948, 214] width 27 height 27
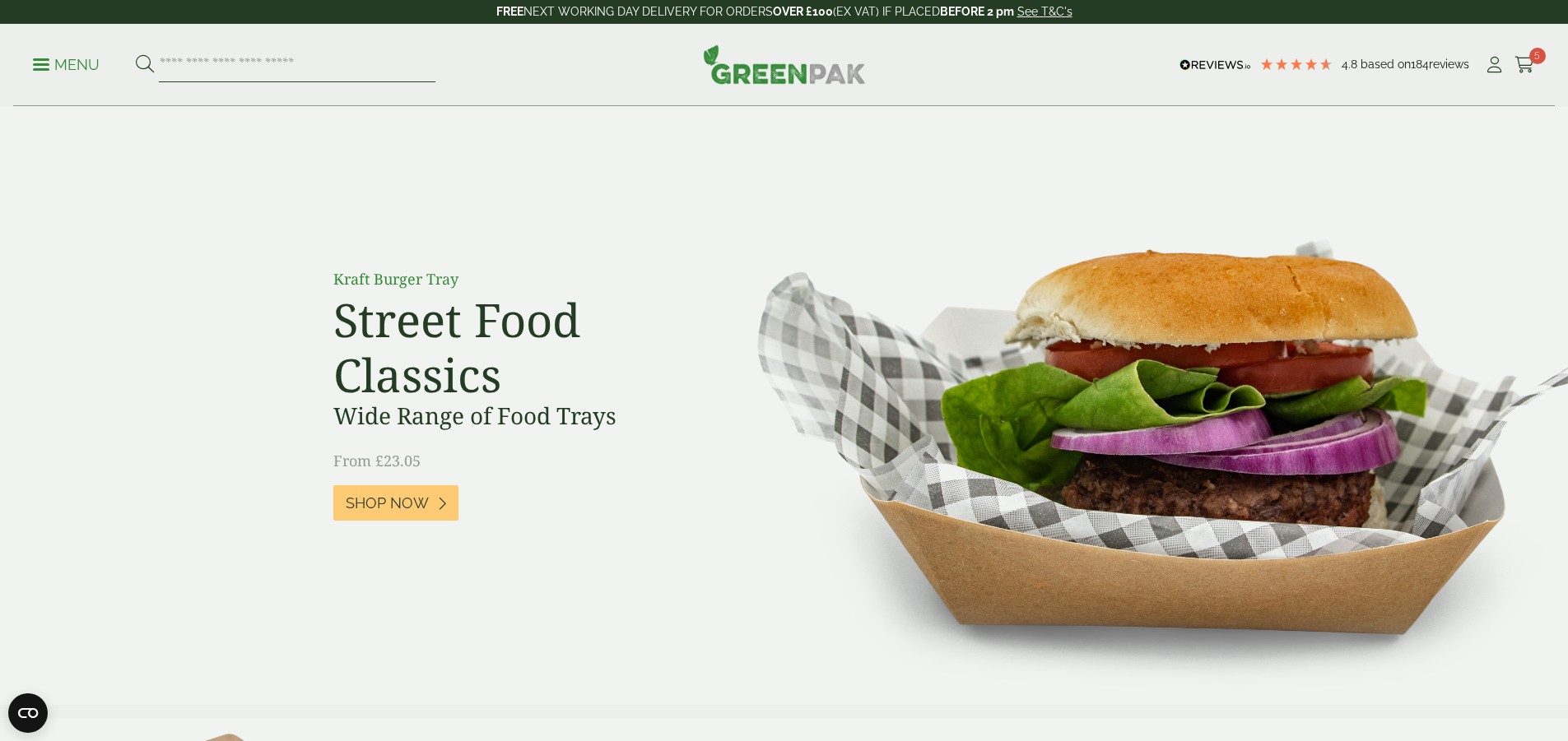
click at [277, 72] on input "search" at bounding box center [297, 65] width 277 height 35
type input "*****"
click at [136, 54] on button at bounding box center [144, 64] width 18 height 21
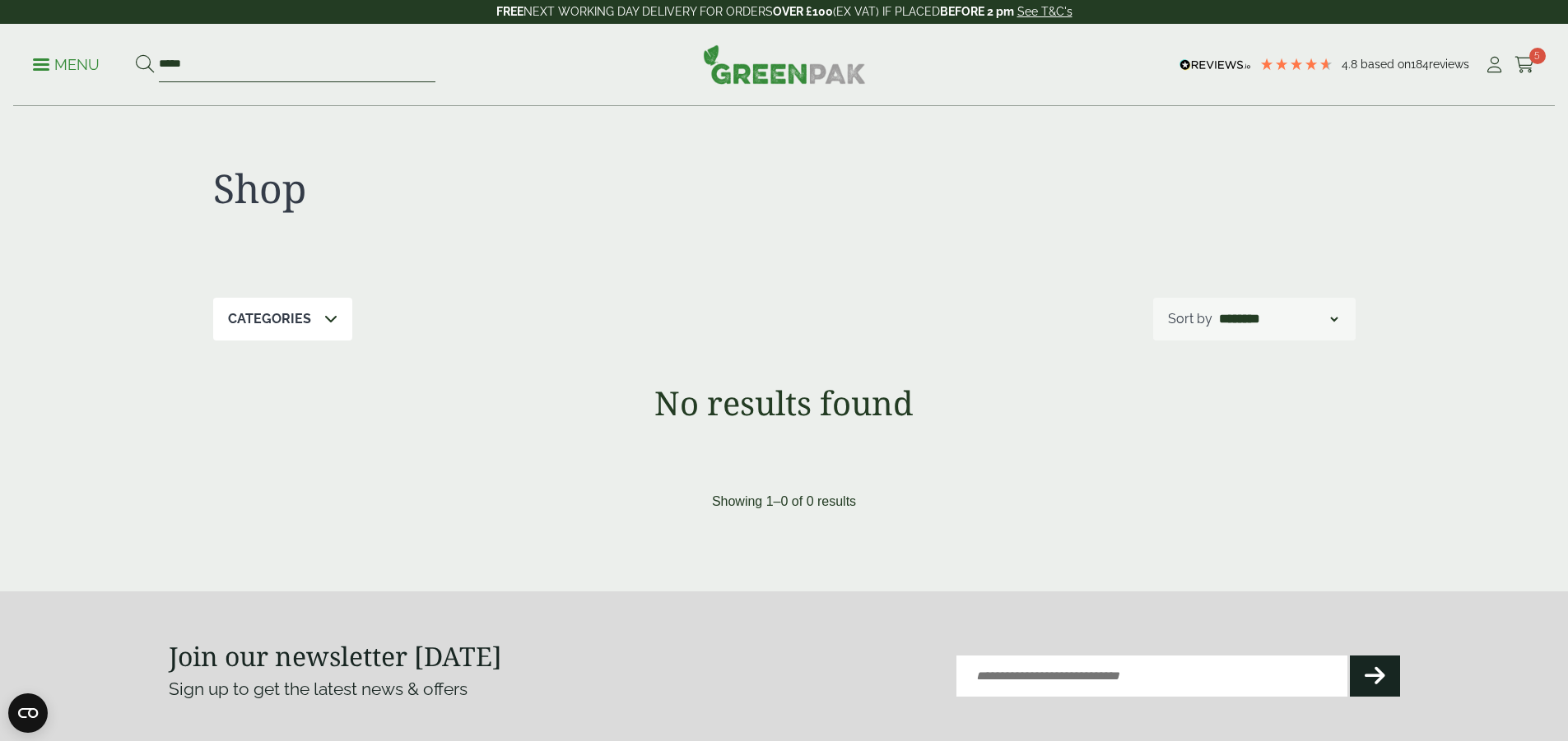
drag, startPoint x: 243, startPoint y: 54, endPoint x: 234, endPoint y: 64, distance: 13.5
click at [238, 60] on input "*****" at bounding box center [297, 65] width 277 height 35
type input "****"
click at [136, 54] on button at bounding box center [144, 64] width 18 height 21
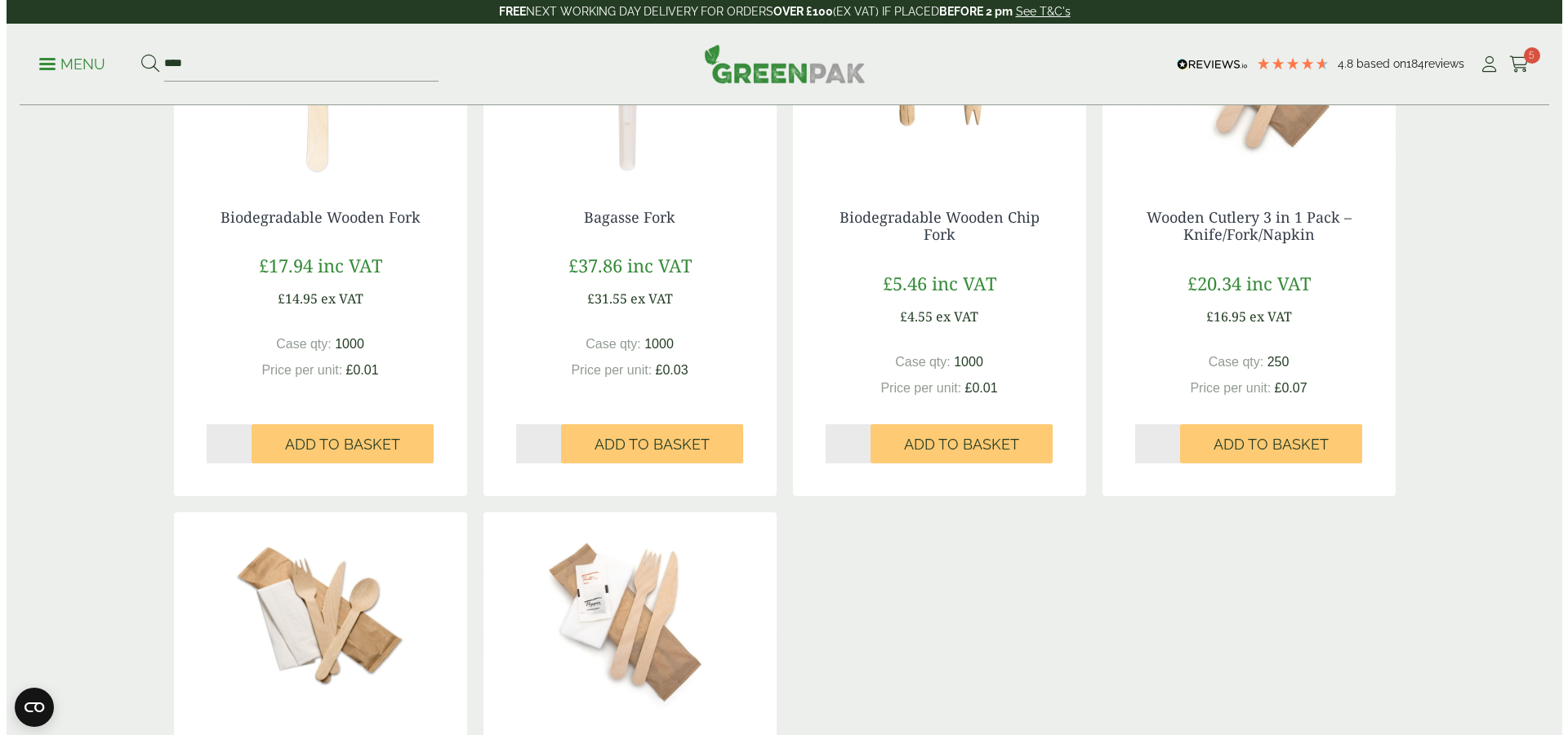
scroll to position [326, 0]
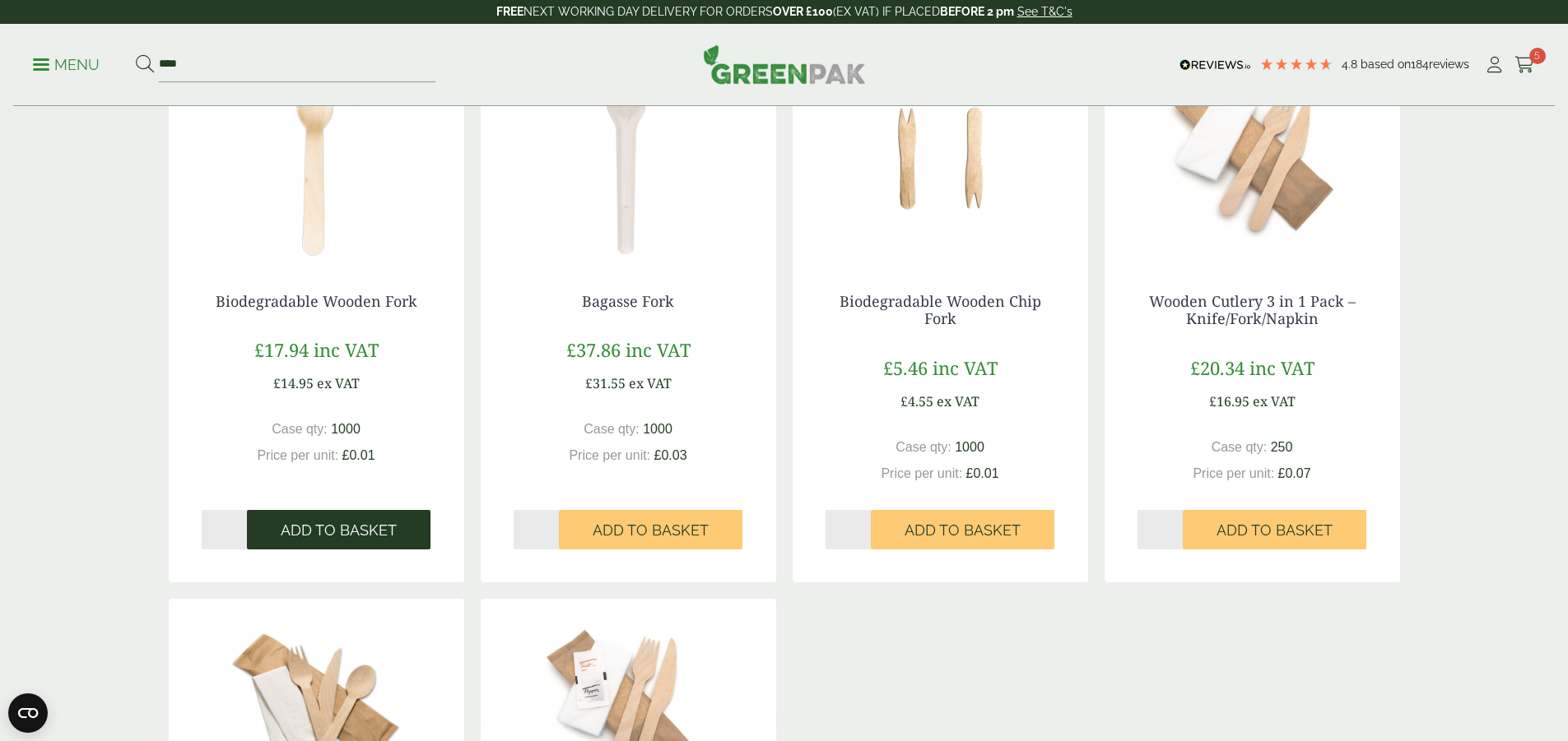
click at [323, 532] on span "Add to Basket" at bounding box center [339, 530] width 116 height 18
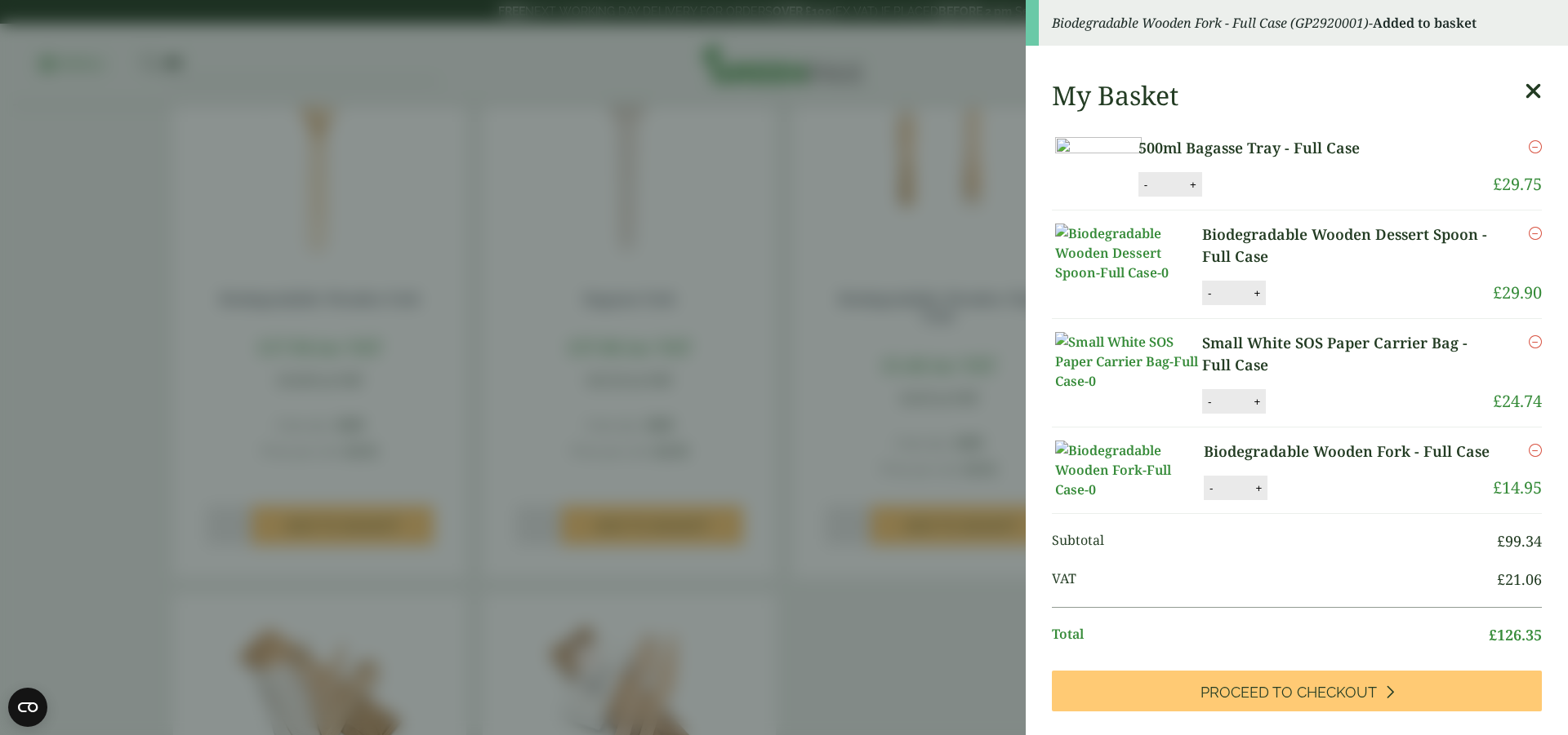
scroll to position [245, 0]
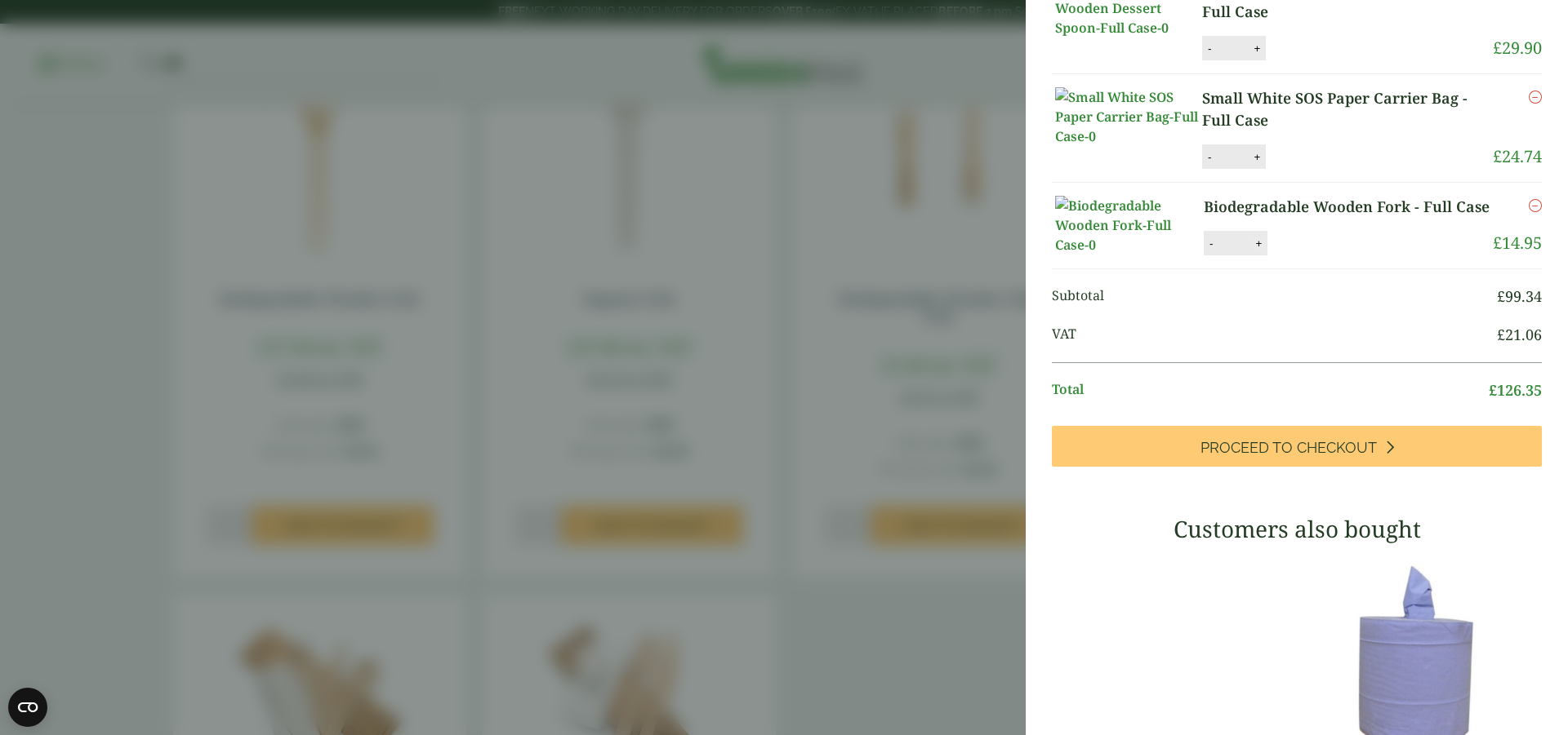
click at [1258, 251] on button "+" at bounding box center [1258, 243] width 17 height 14
type input "*"
click at [1314, 256] on button "Update" at bounding box center [1311, 243] width 82 height 24
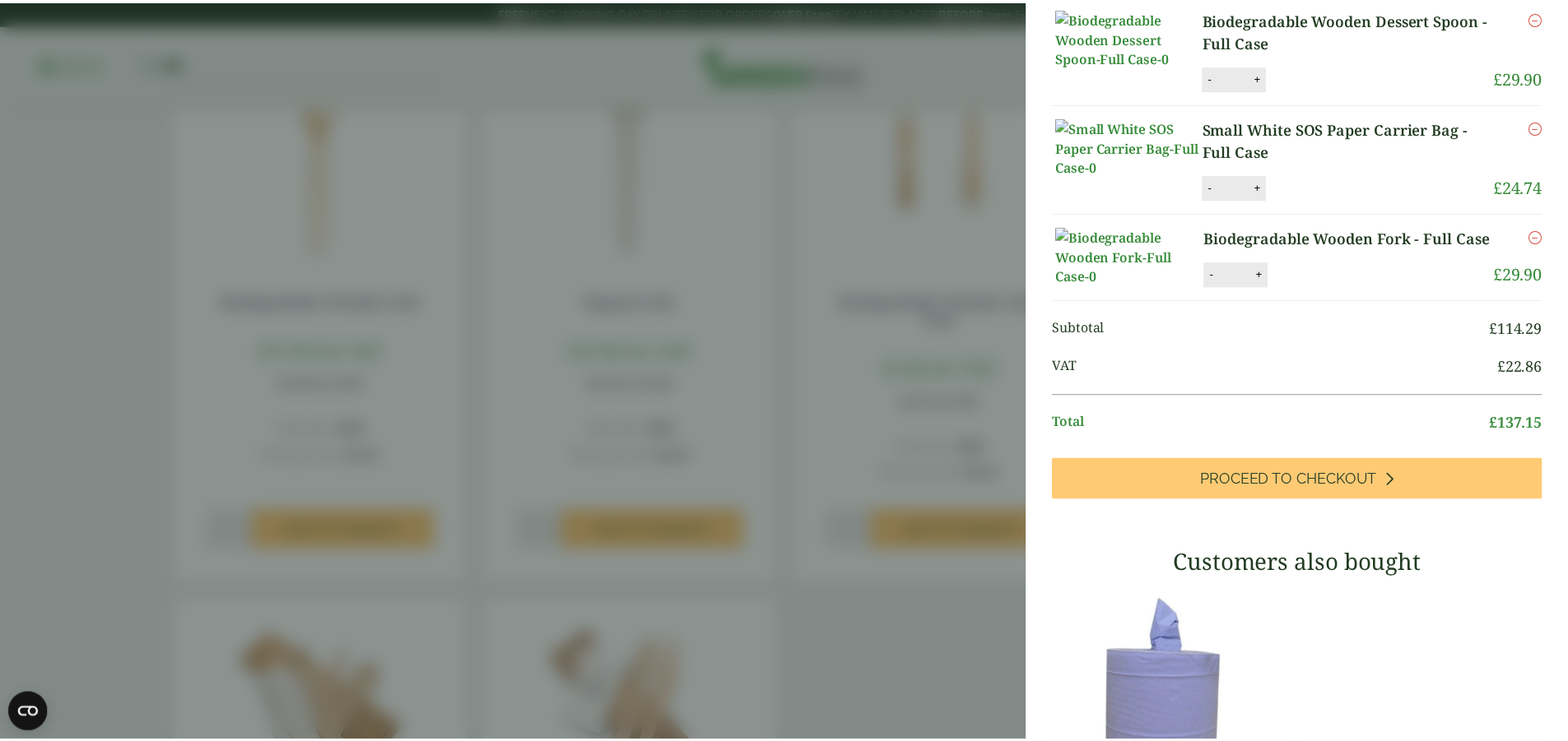
scroll to position [0, 0]
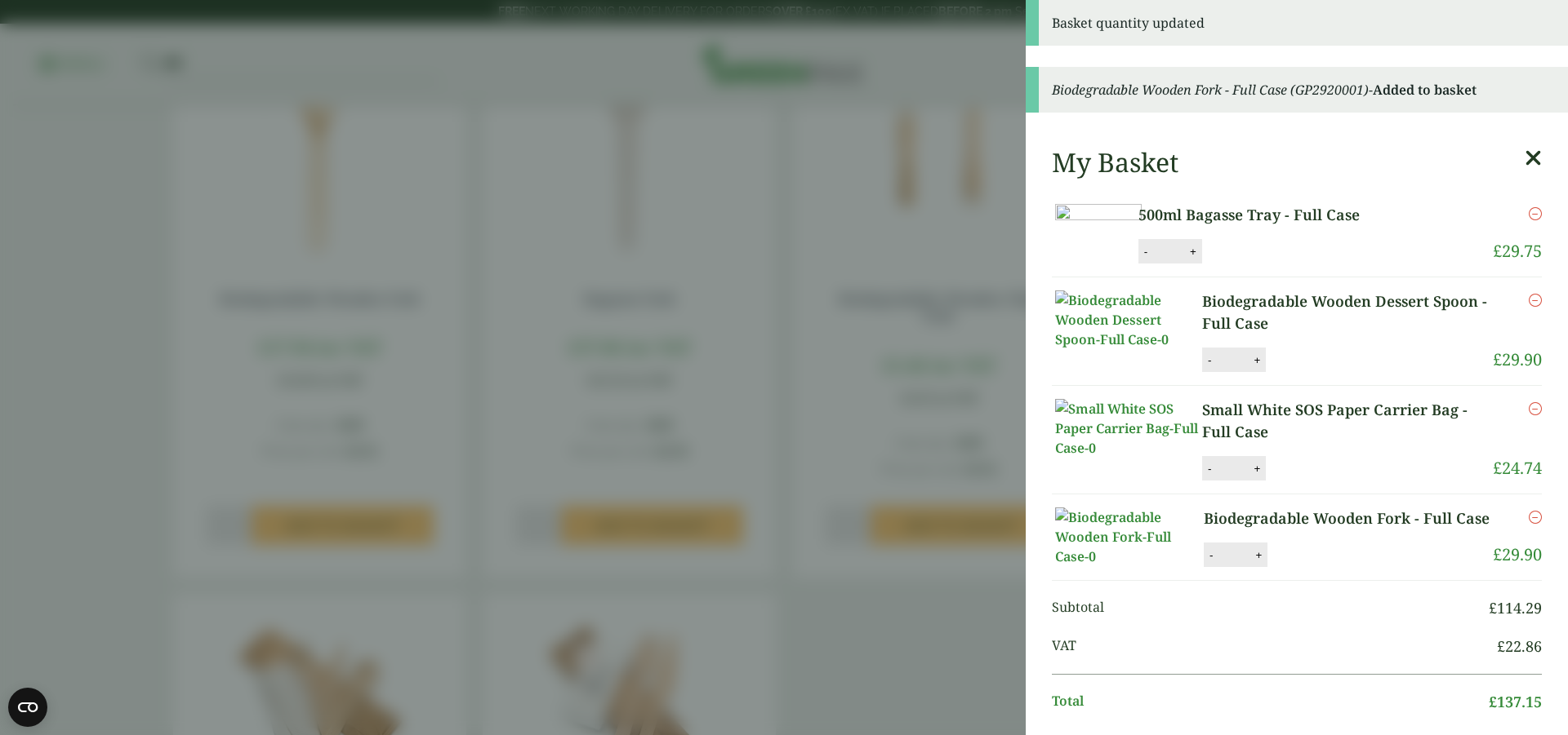
click at [1524, 152] on icon at bounding box center [1533, 158] width 17 height 23
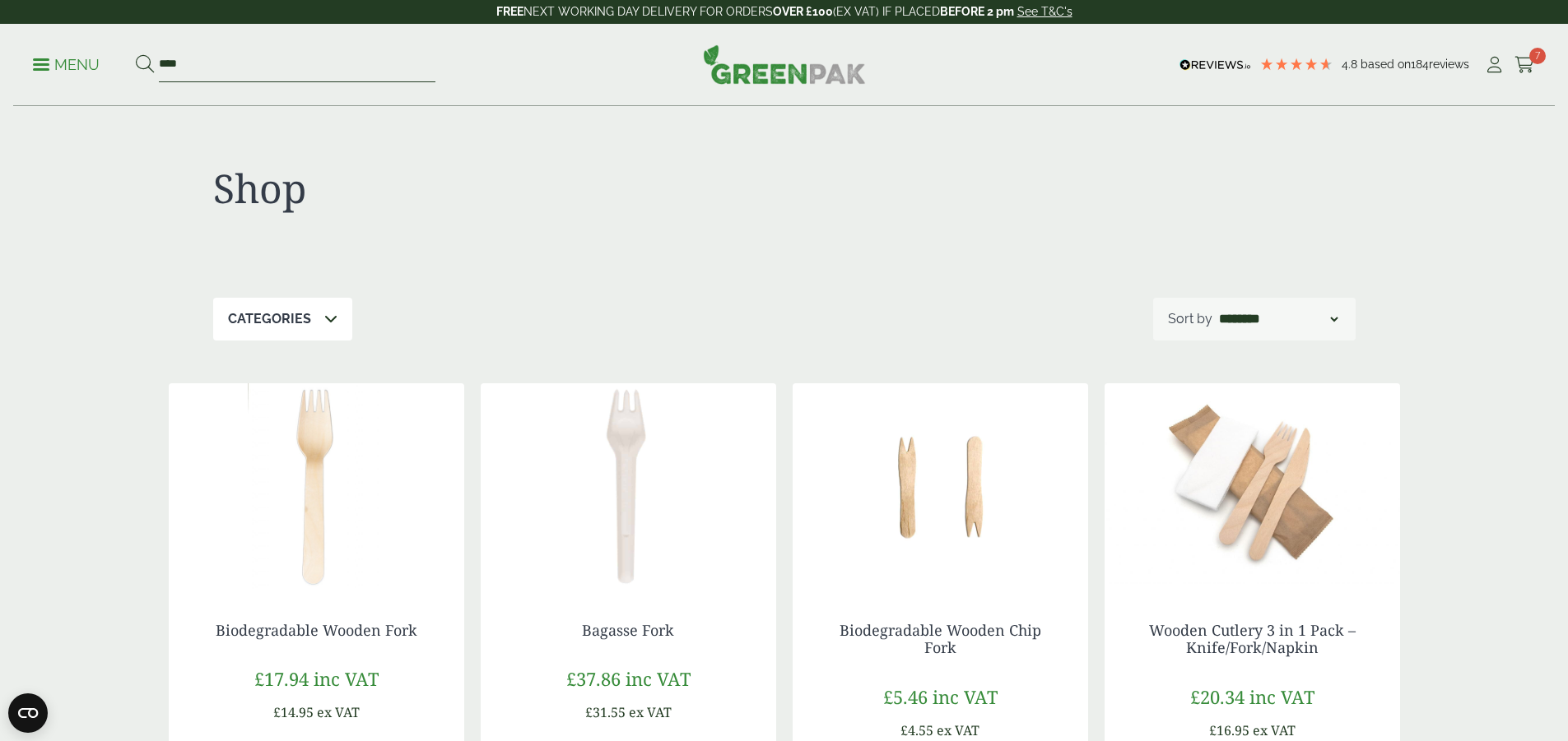
click at [304, 73] on input "****" at bounding box center [297, 65] width 277 height 35
type input "*"
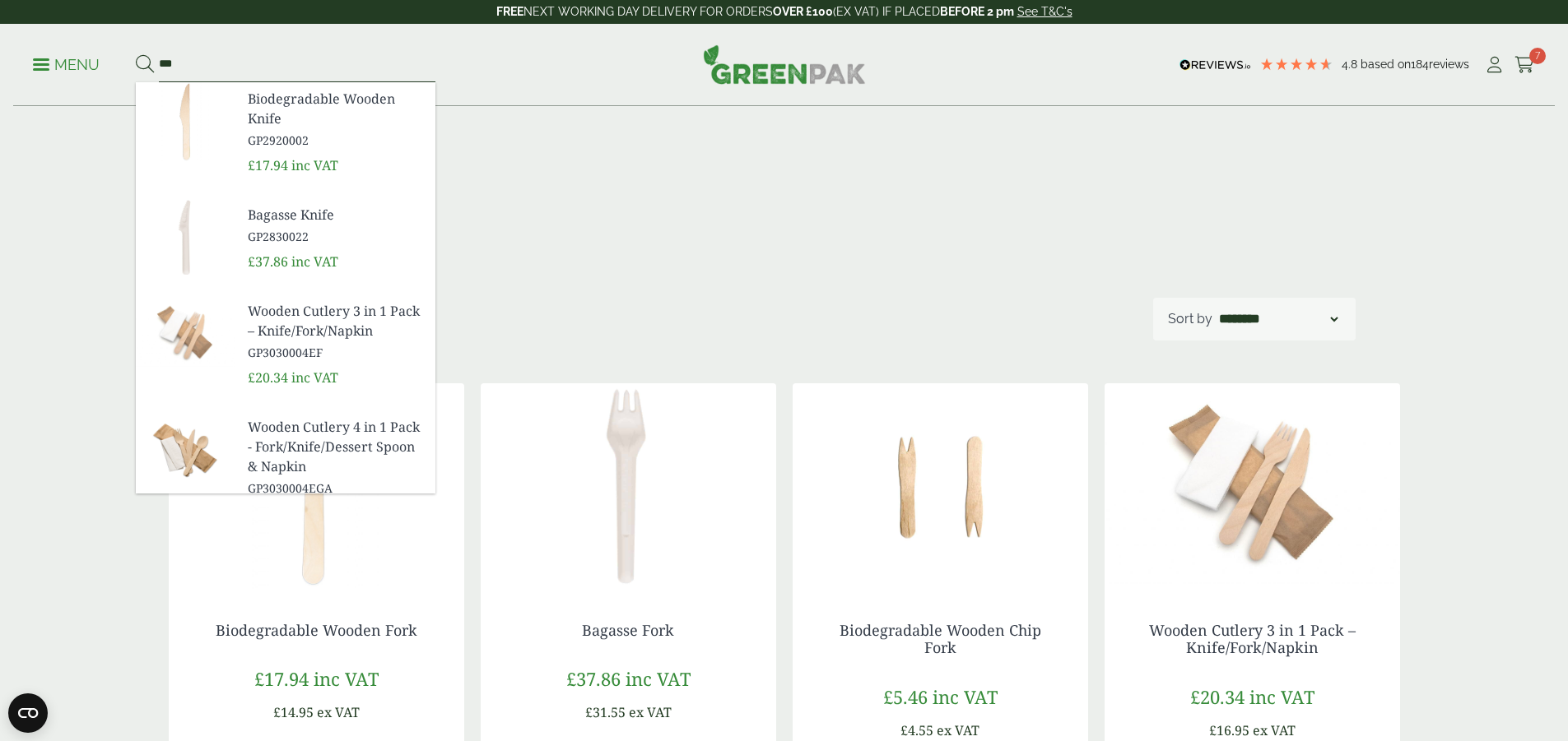
type input "***"
click at [353, 136] on span "GP2920002" at bounding box center [335, 140] width 175 height 17
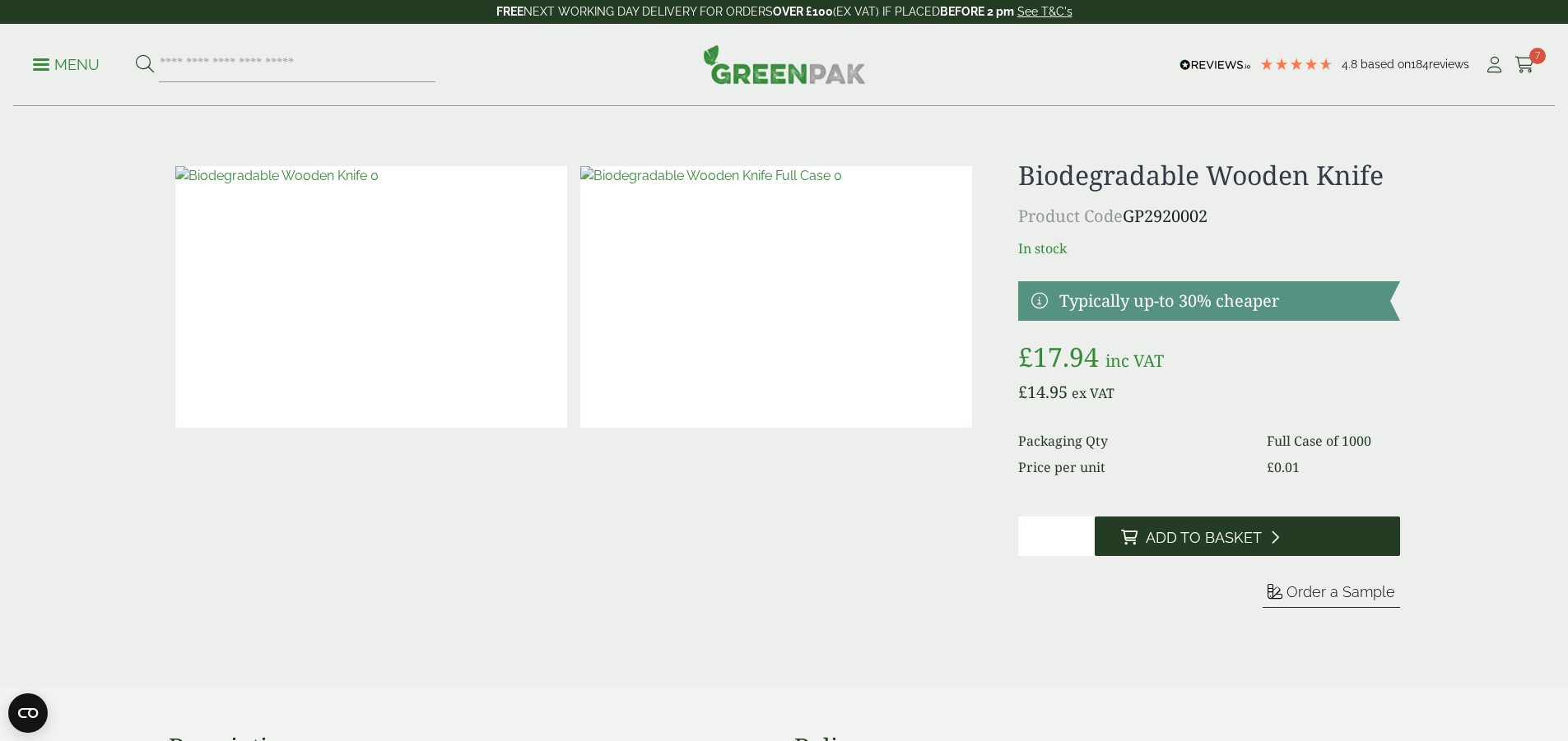
drag, startPoint x: 1223, startPoint y: 541, endPoint x: 1158, endPoint y: 531, distance: 65.8
click at [1223, 540] on span "Add to Basket" at bounding box center [1204, 537] width 116 height 18
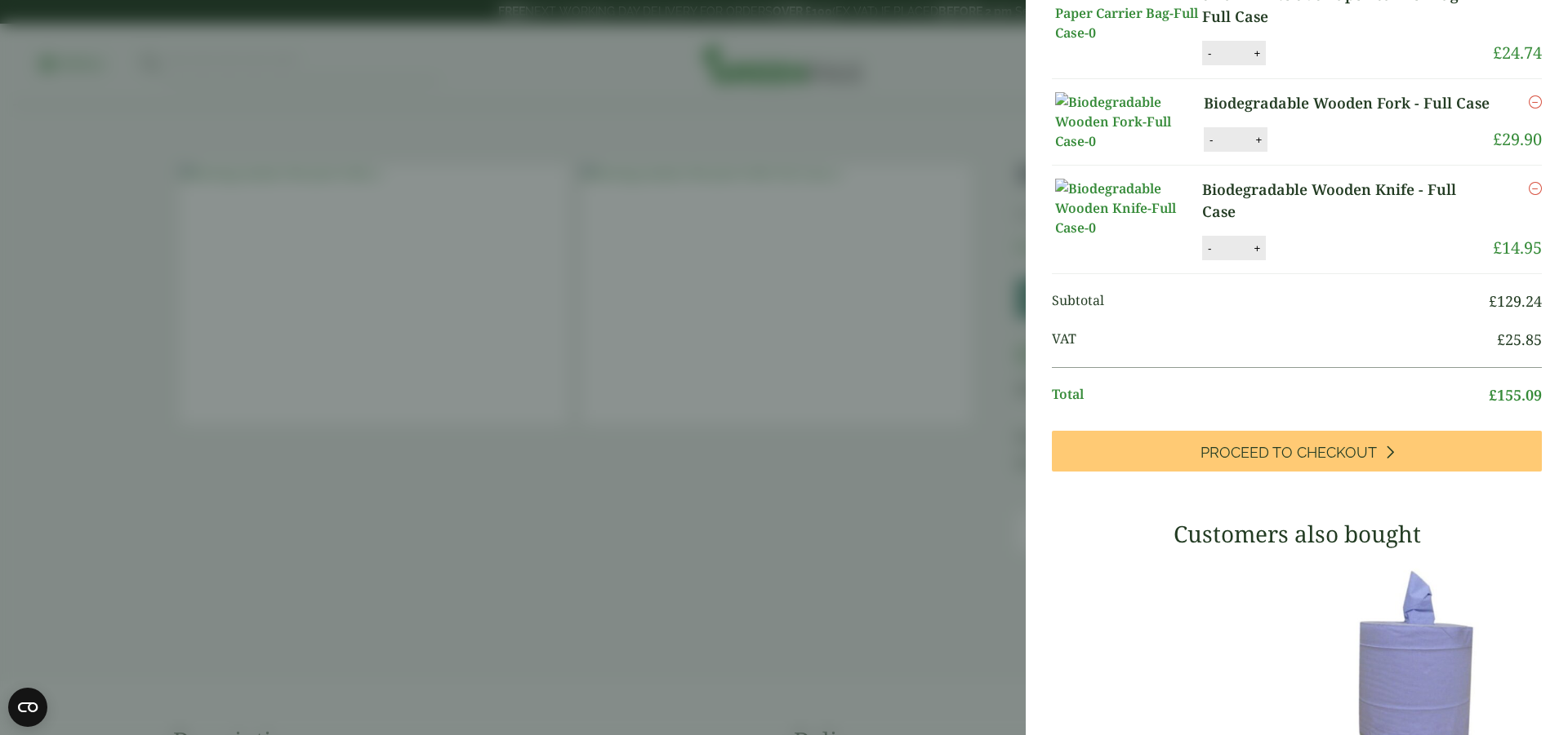
scroll to position [734, 0]
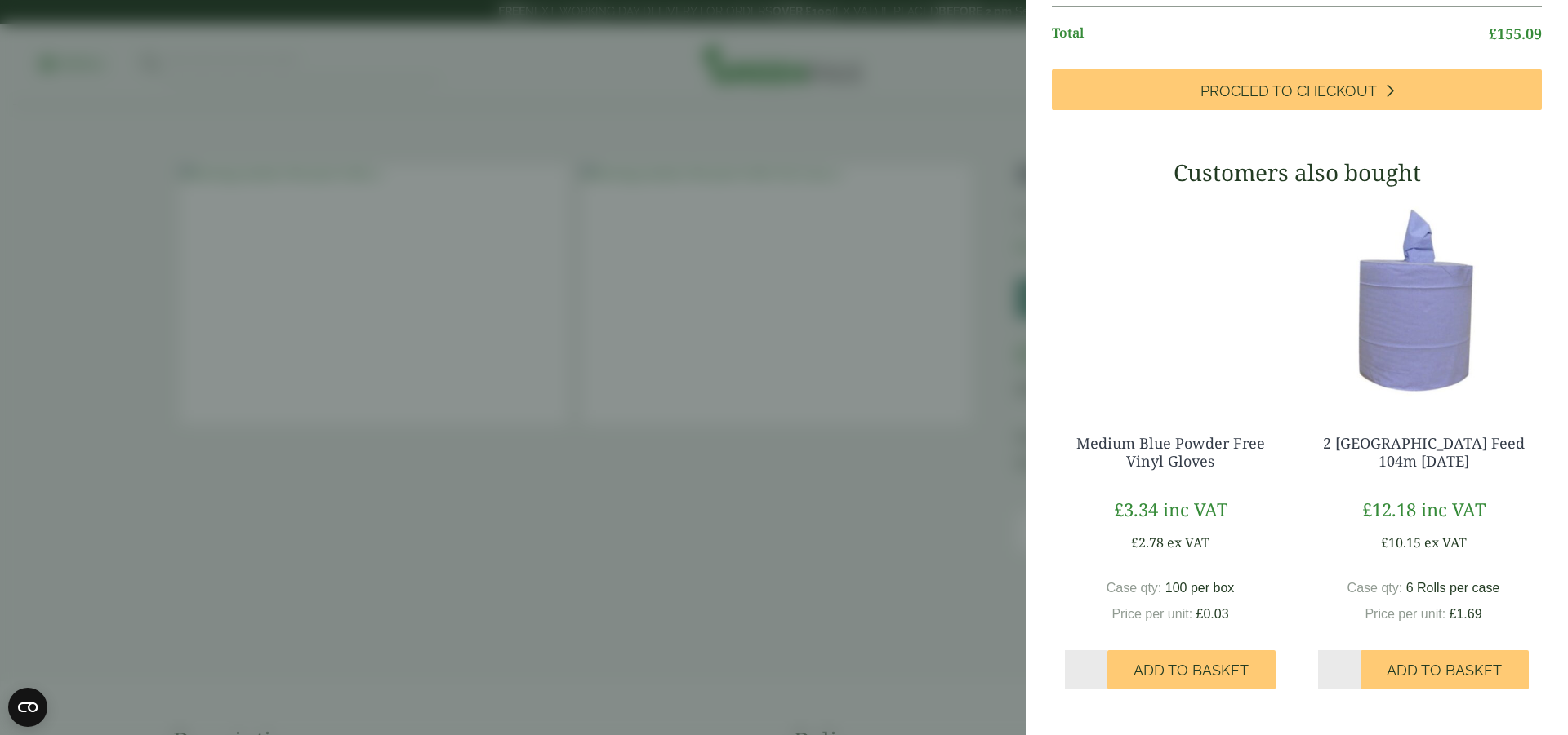
type input "*"
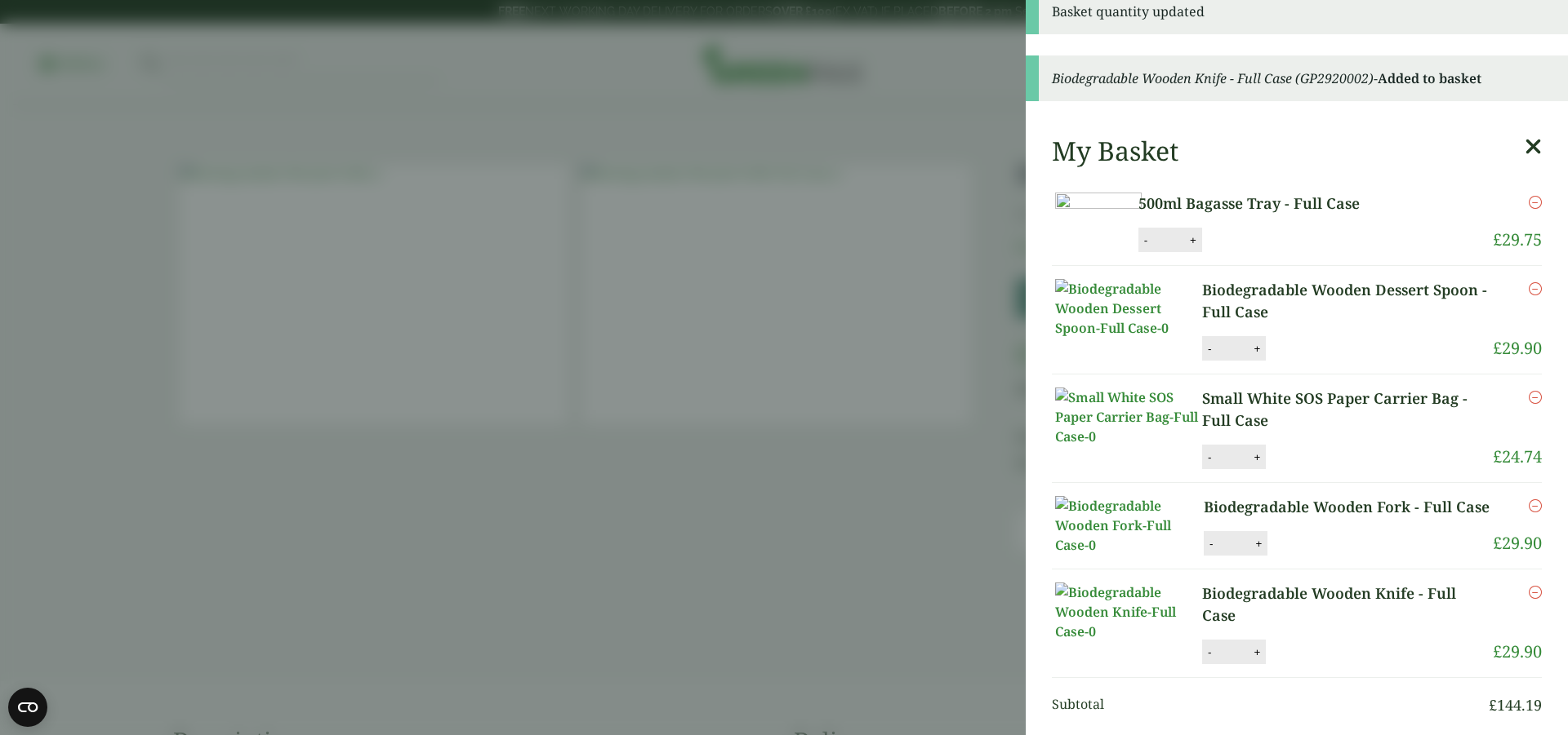
scroll to position [0, 0]
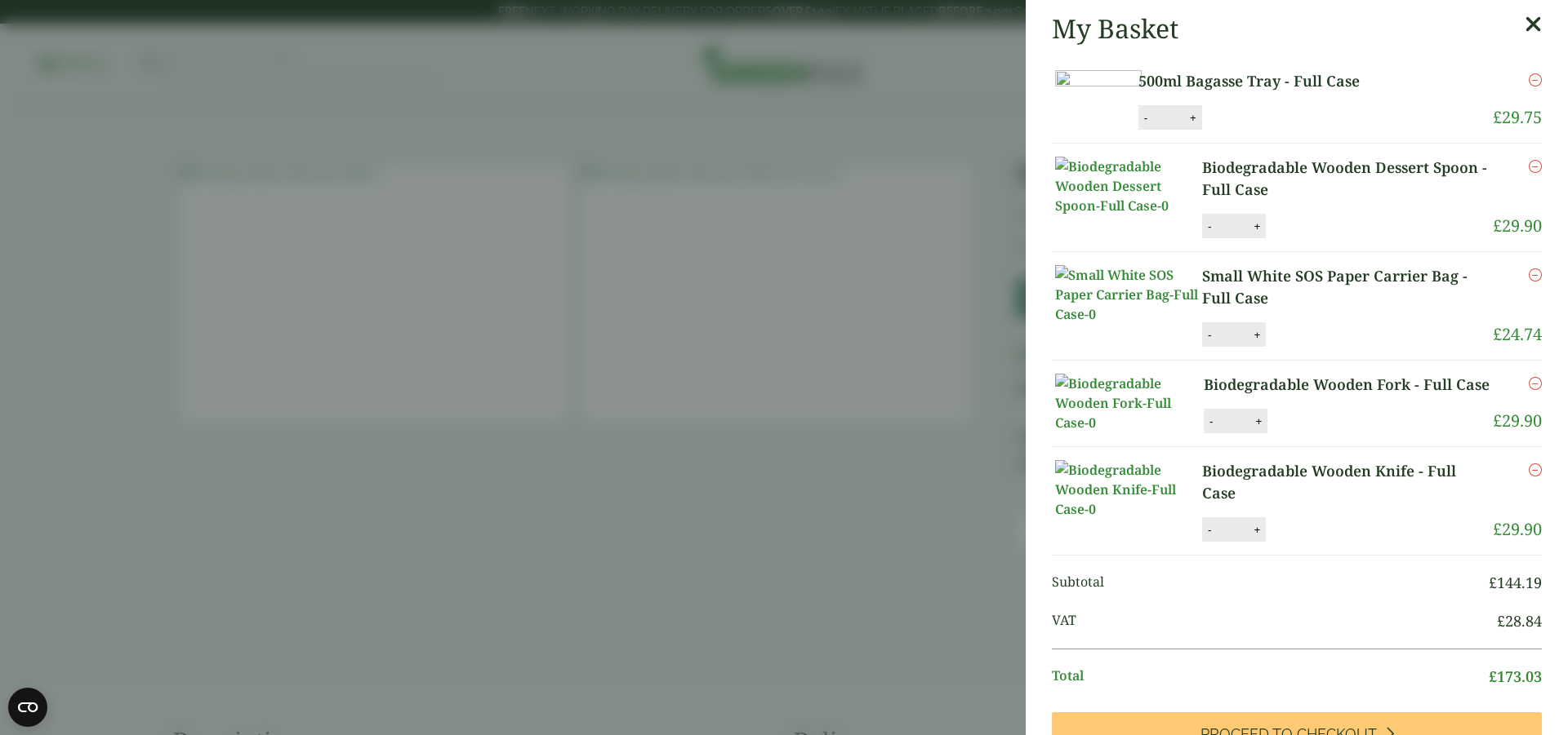
click at [1284, 79] on link "500ml Bagasse Tray - Full Case" at bounding box center [1282, 81] width 288 height 22
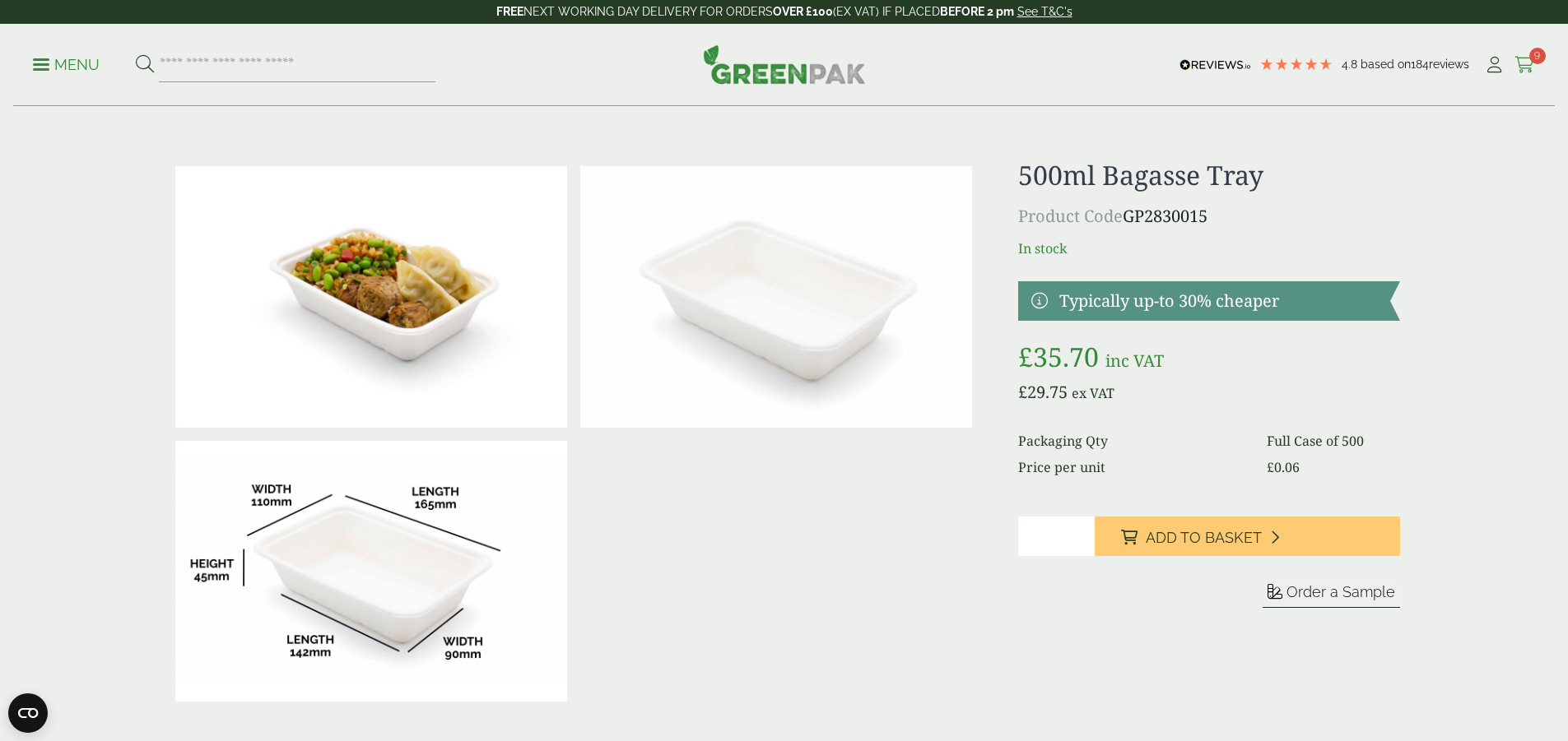
click at [1529, 60] on span "9" at bounding box center [1538, 56] width 17 height 17
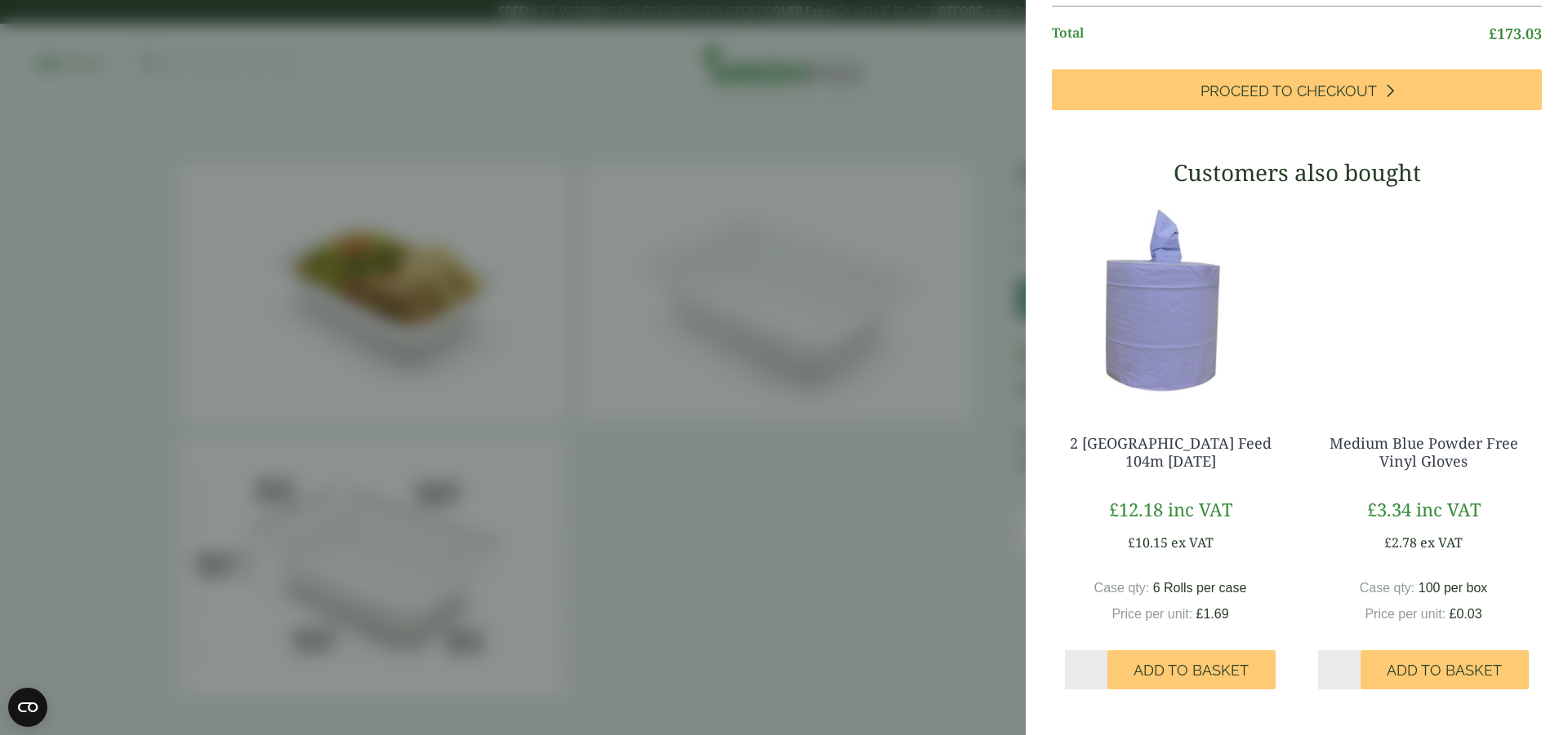
scroll to position [979, 0]
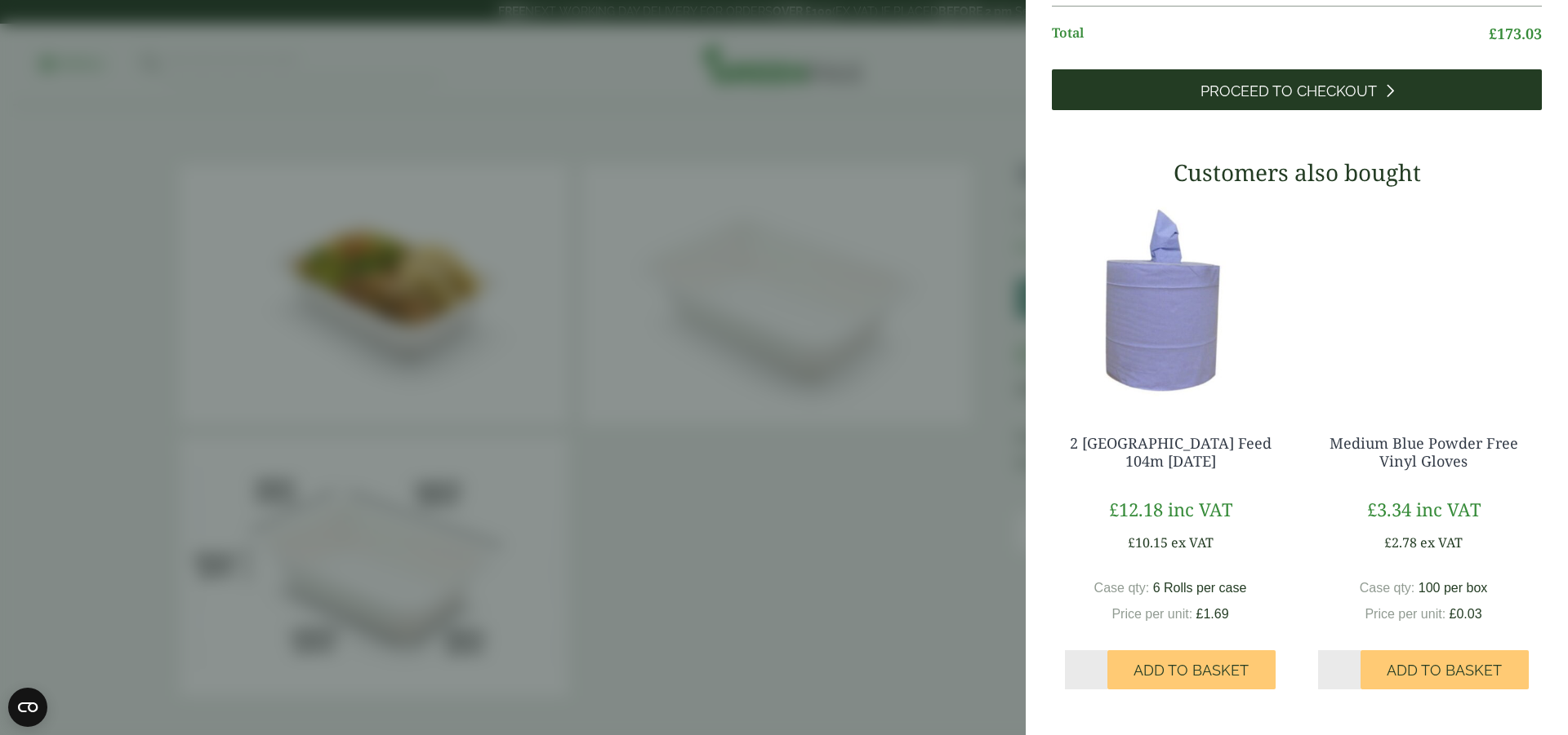
click at [1367, 110] on link "Proceed to Checkout" at bounding box center [1296, 89] width 489 height 41
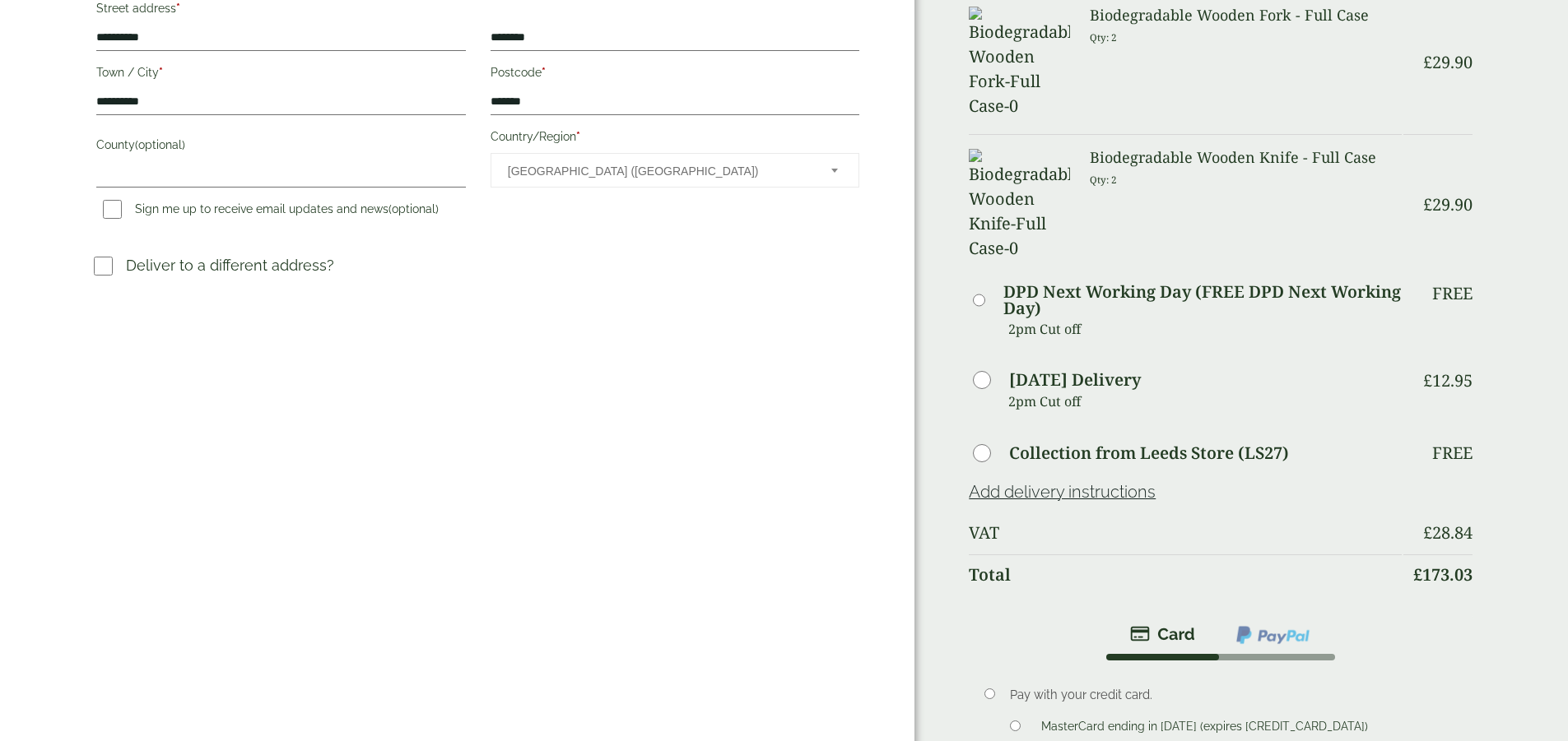
scroll to position [658, 0]
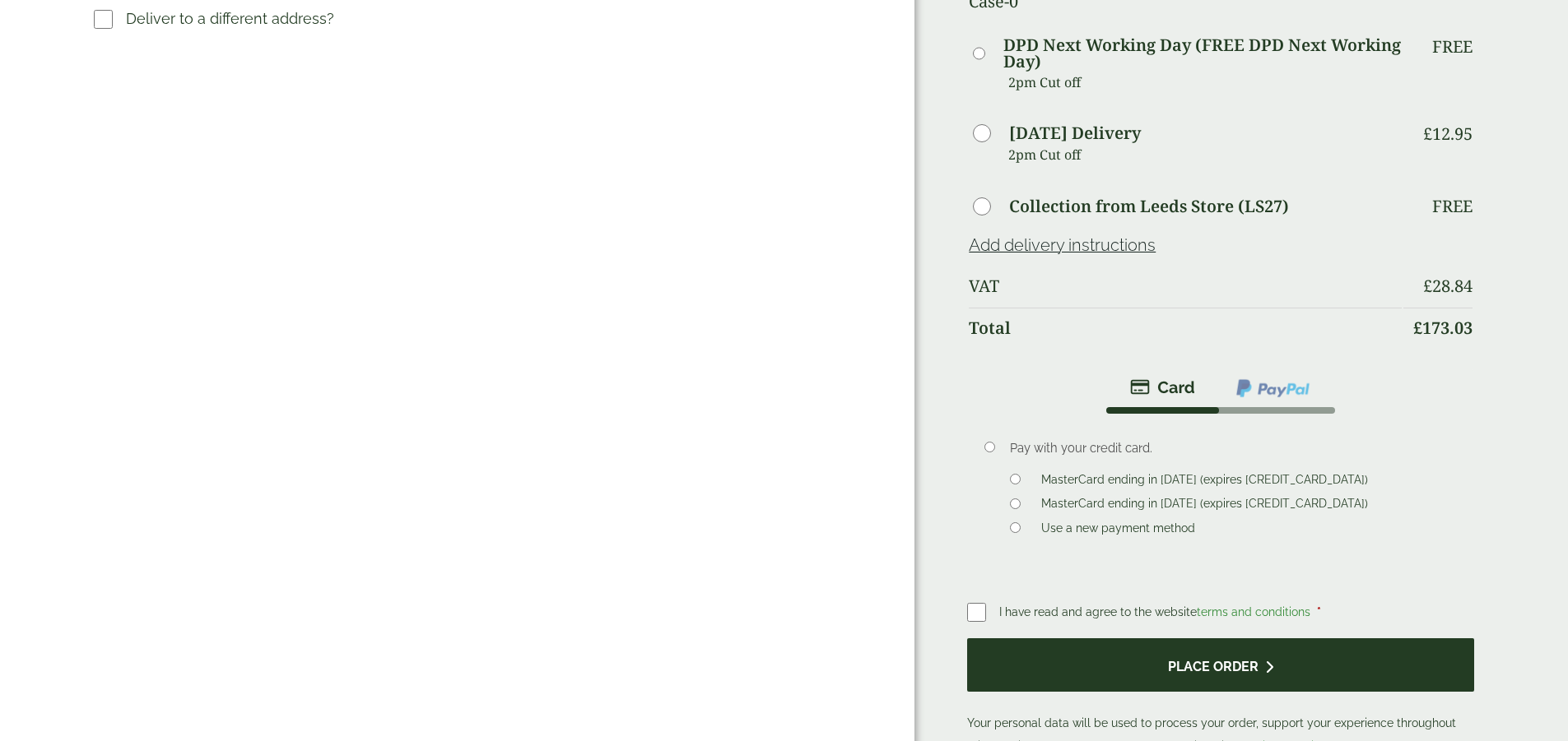
click at [1165, 638] on button "Place order" at bounding box center [1220, 664] width 506 height 53
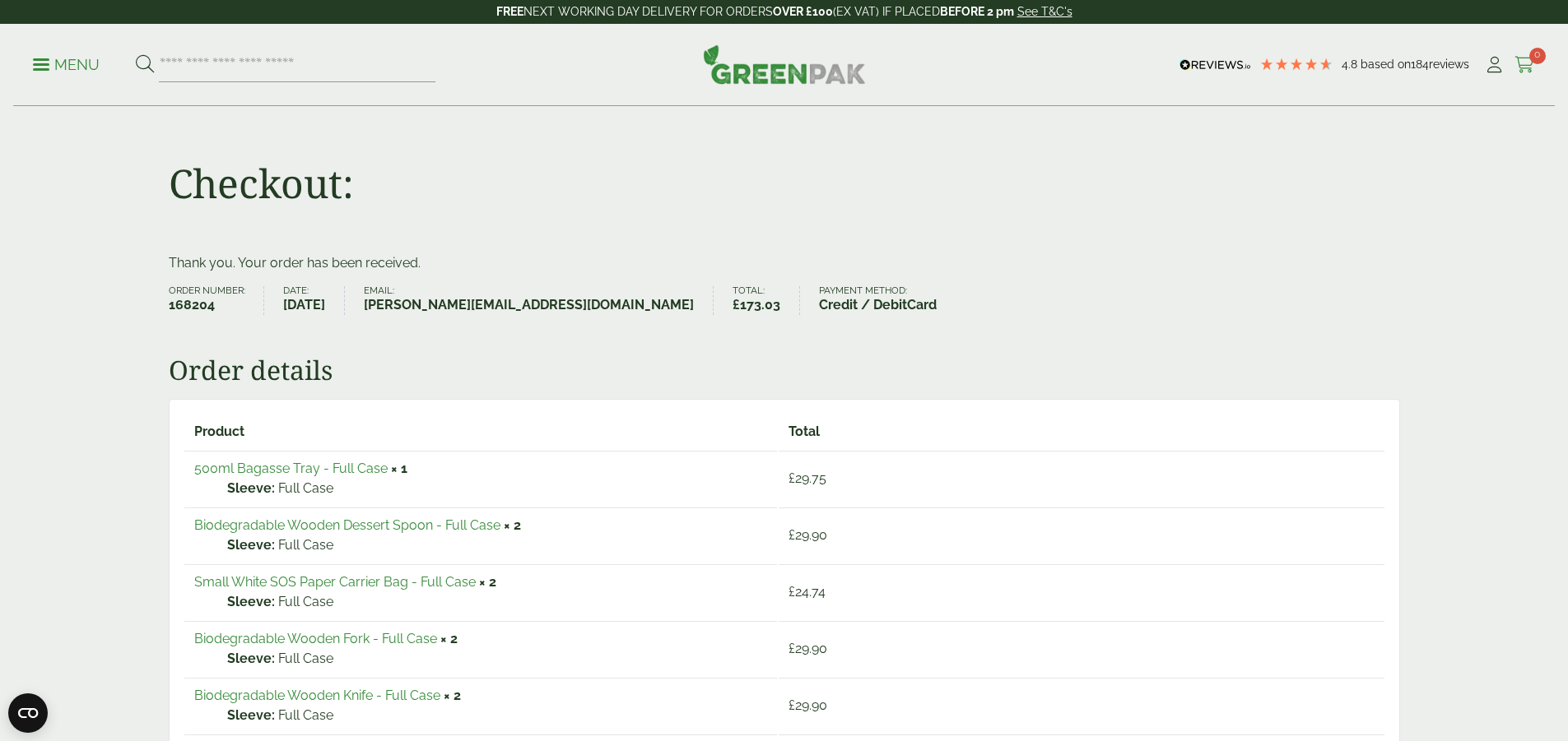
click at [1515, 65] on icon at bounding box center [1525, 65] width 20 height 17
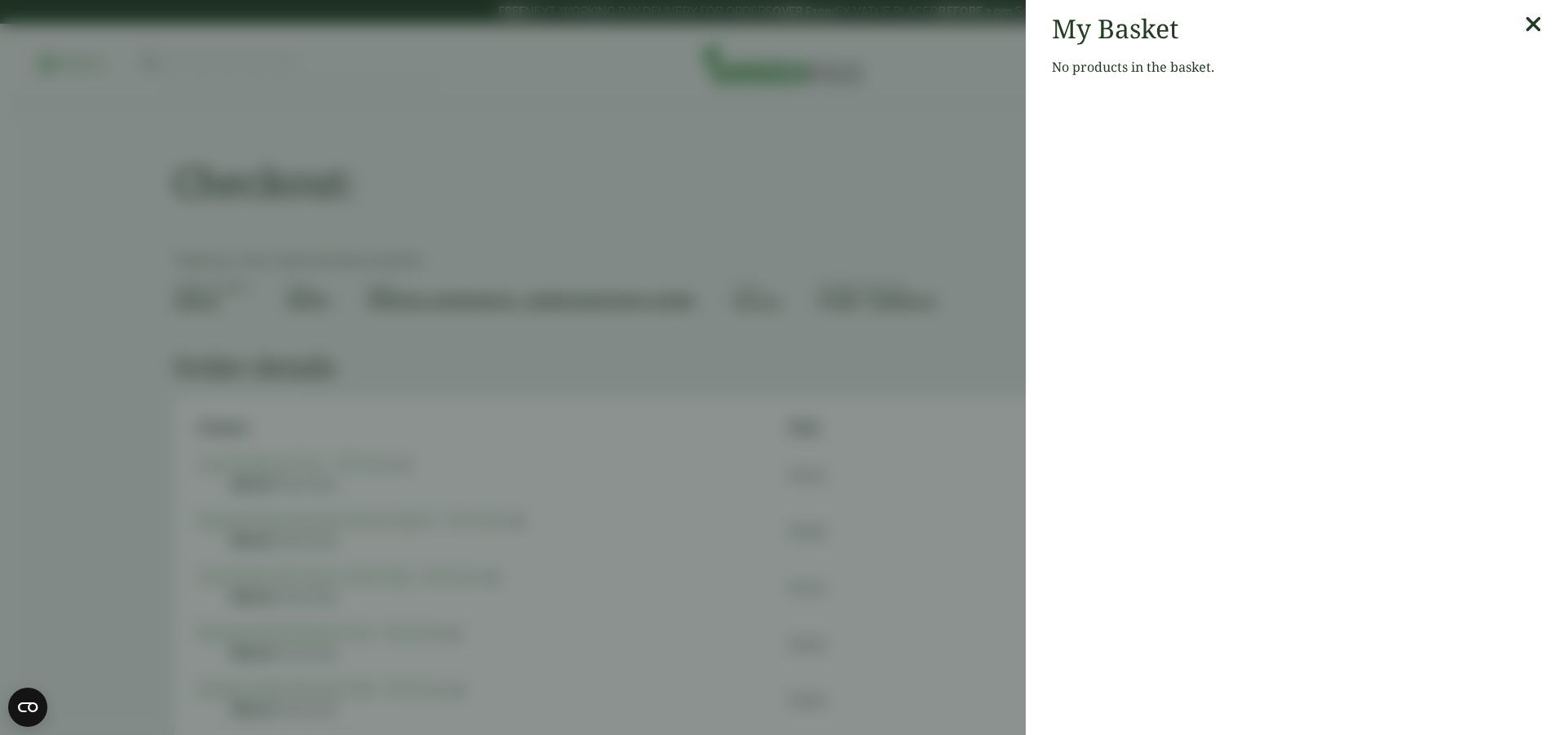
click at [1524, 27] on icon at bounding box center [1533, 24] width 17 height 23
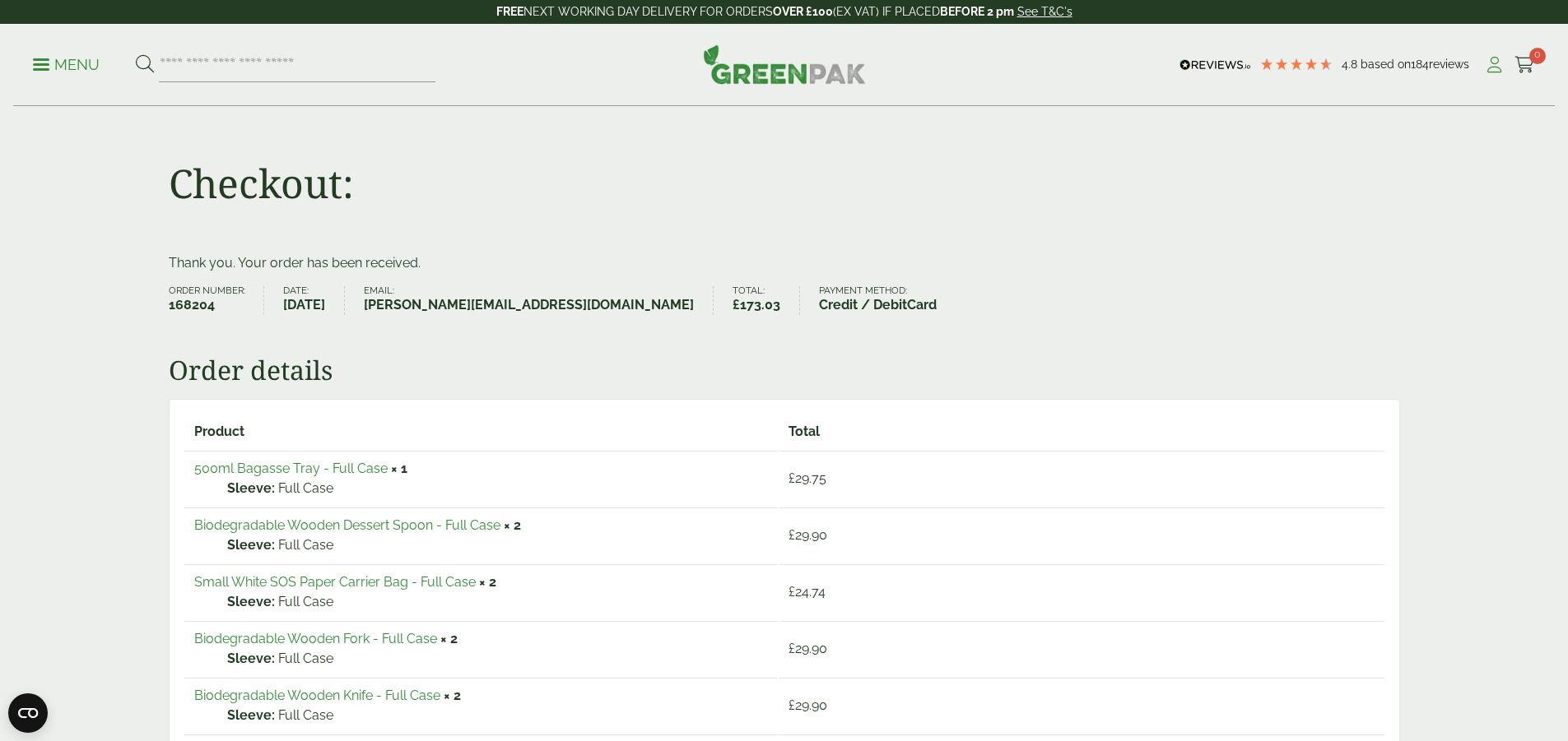
click at [1487, 72] on icon at bounding box center [1494, 65] width 20 height 17
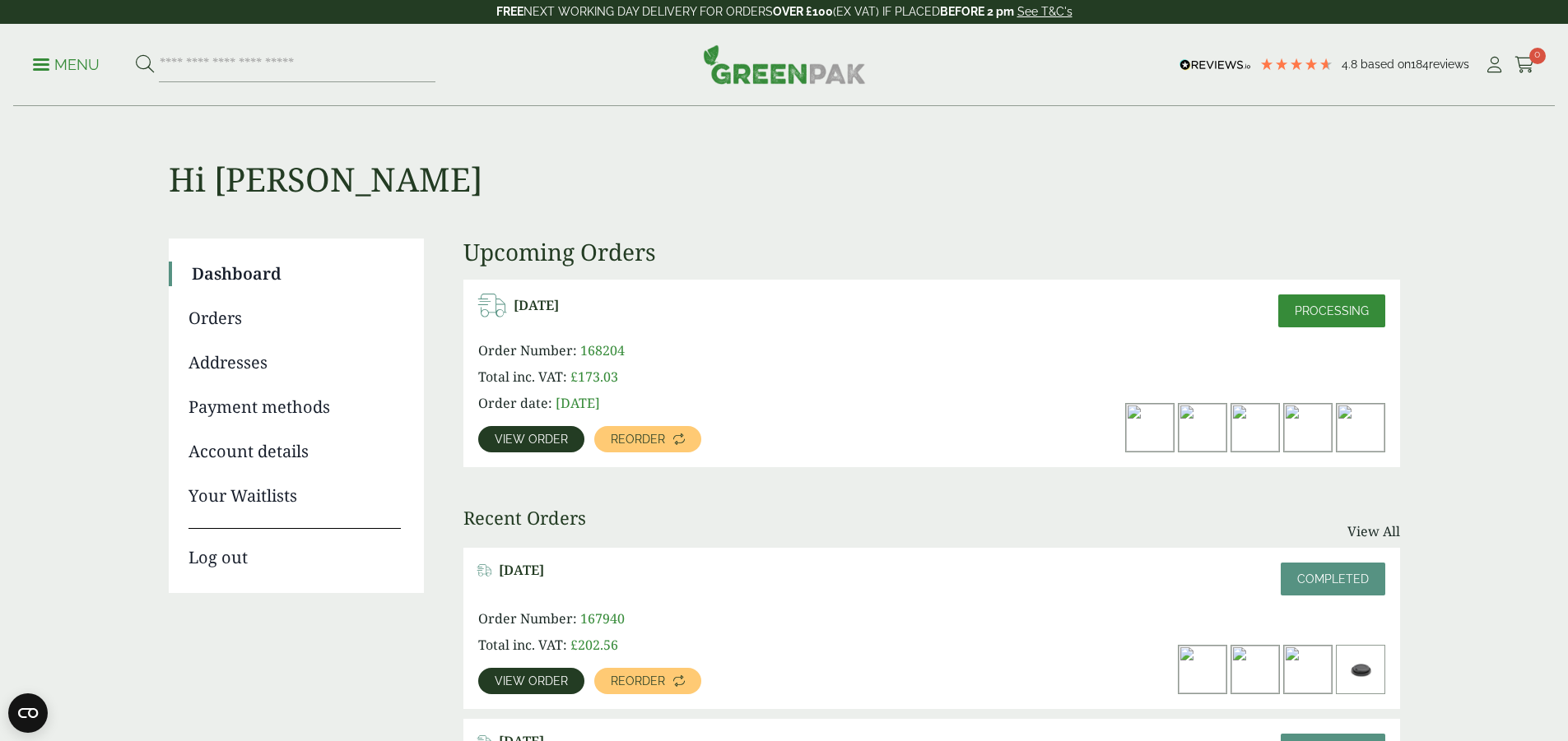
drag, startPoint x: 217, startPoint y: 563, endPoint x: 276, endPoint y: 506, distance: 82.0
click at [216, 563] on link "Log out" at bounding box center [294, 549] width 213 height 42
